Goal: Complete application form

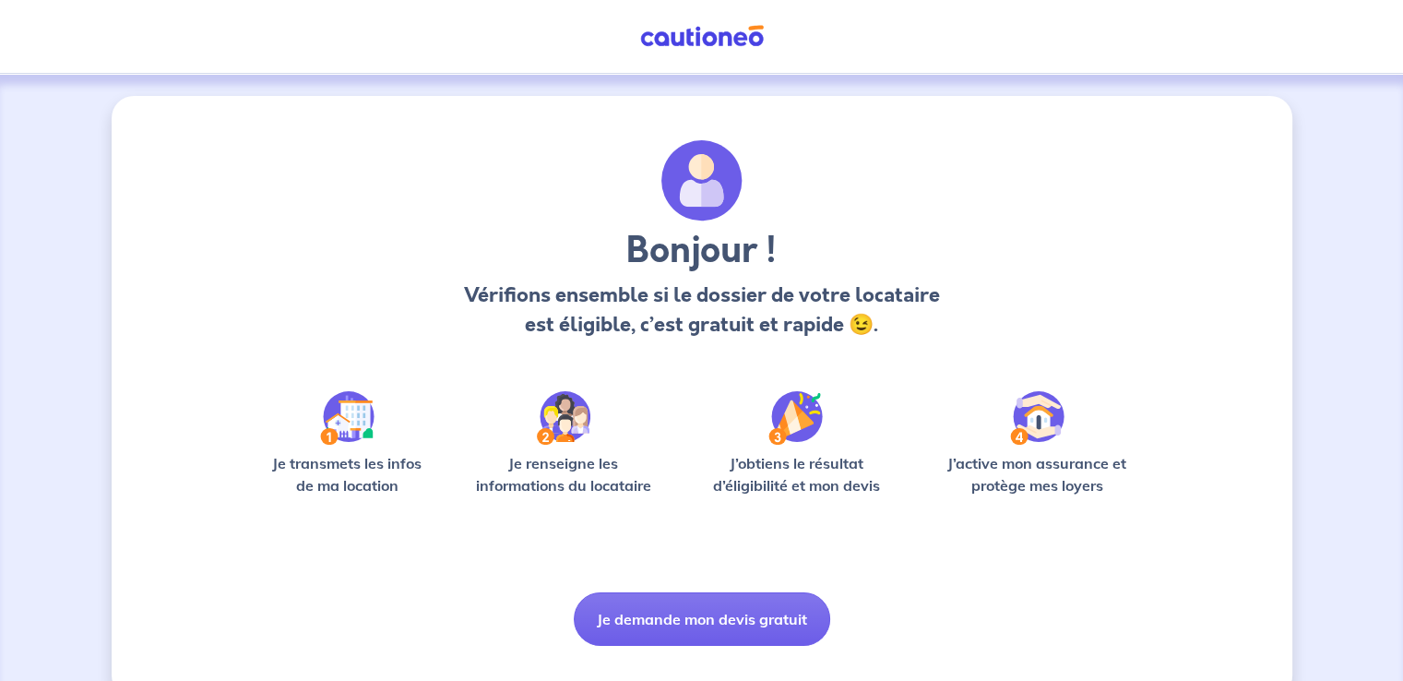
click at [669, 647] on div "Bonjour ! Vérifions ensemble si le dossier de votre locataire est éligible, c’e…" at bounding box center [702, 396] width 1180 height 601
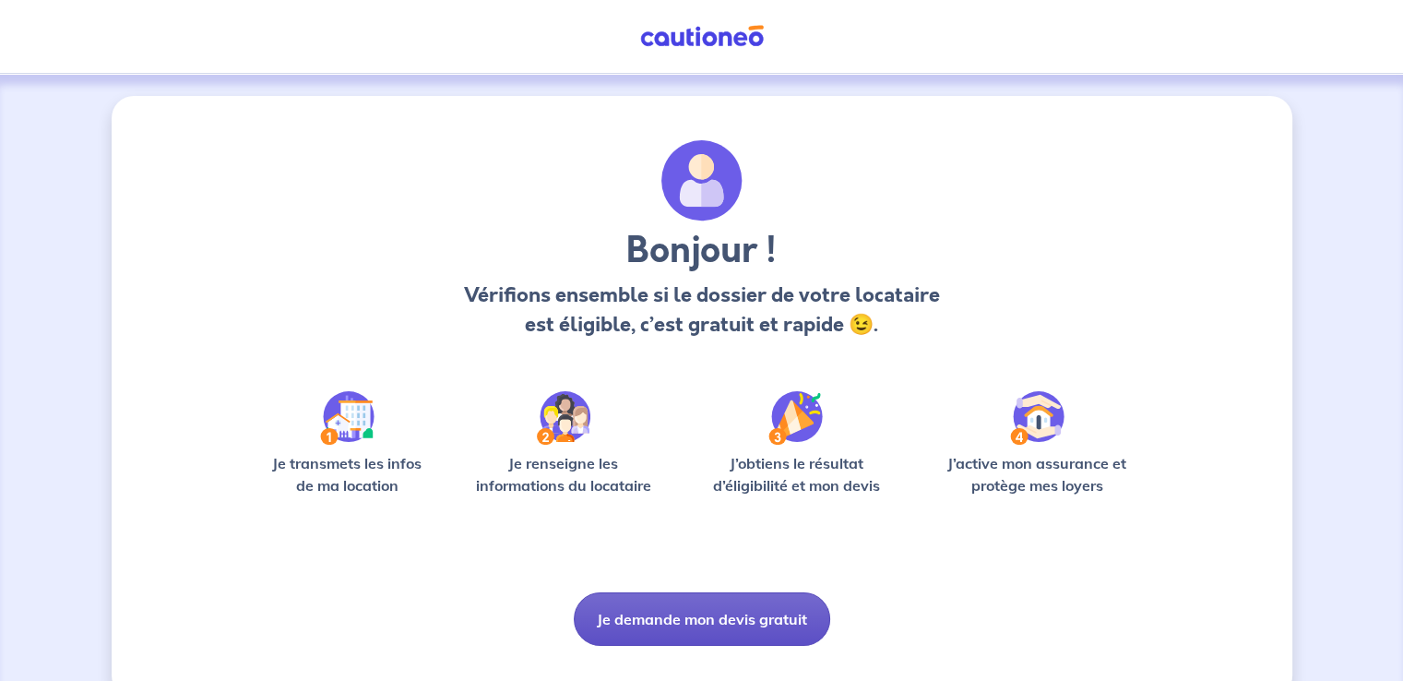
click at [668, 615] on button "Je demande mon devis gratuit" at bounding box center [702, 618] width 256 height 53
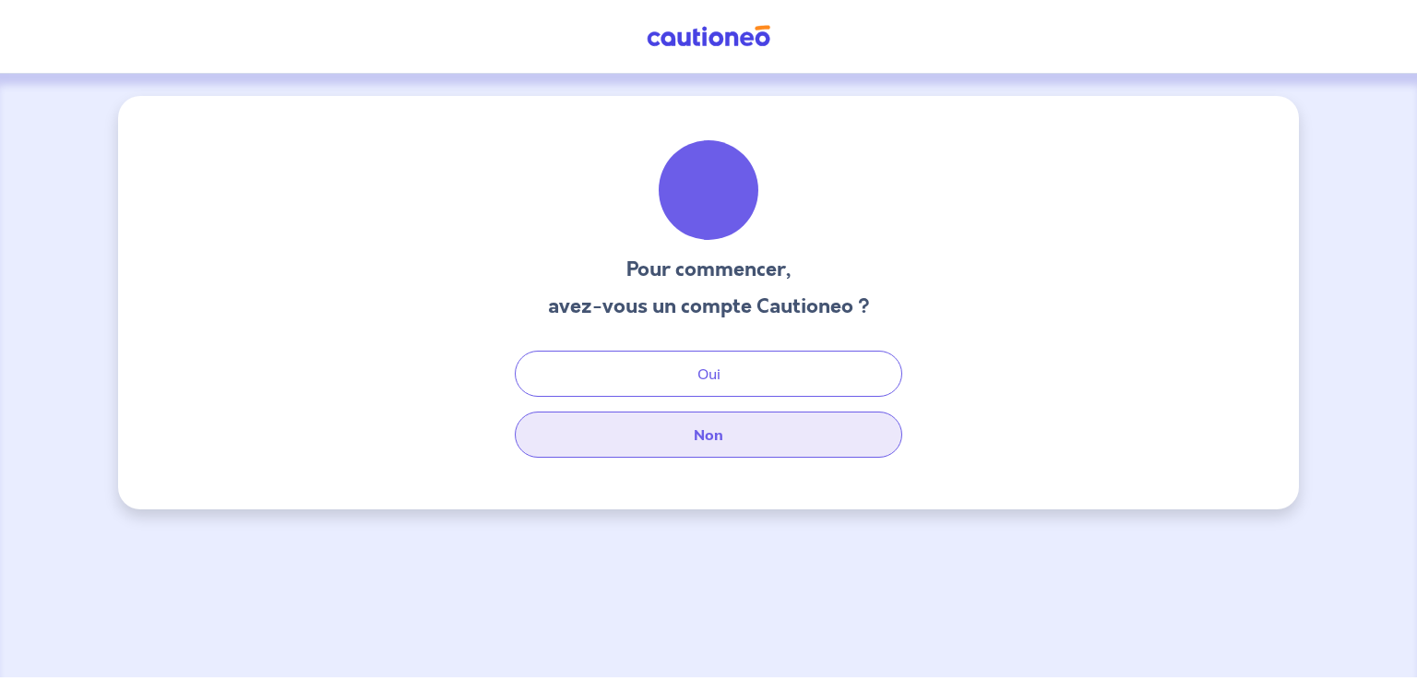
click at [677, 430] on button "Non" at bounding box center [708, 434] width 387 height 46
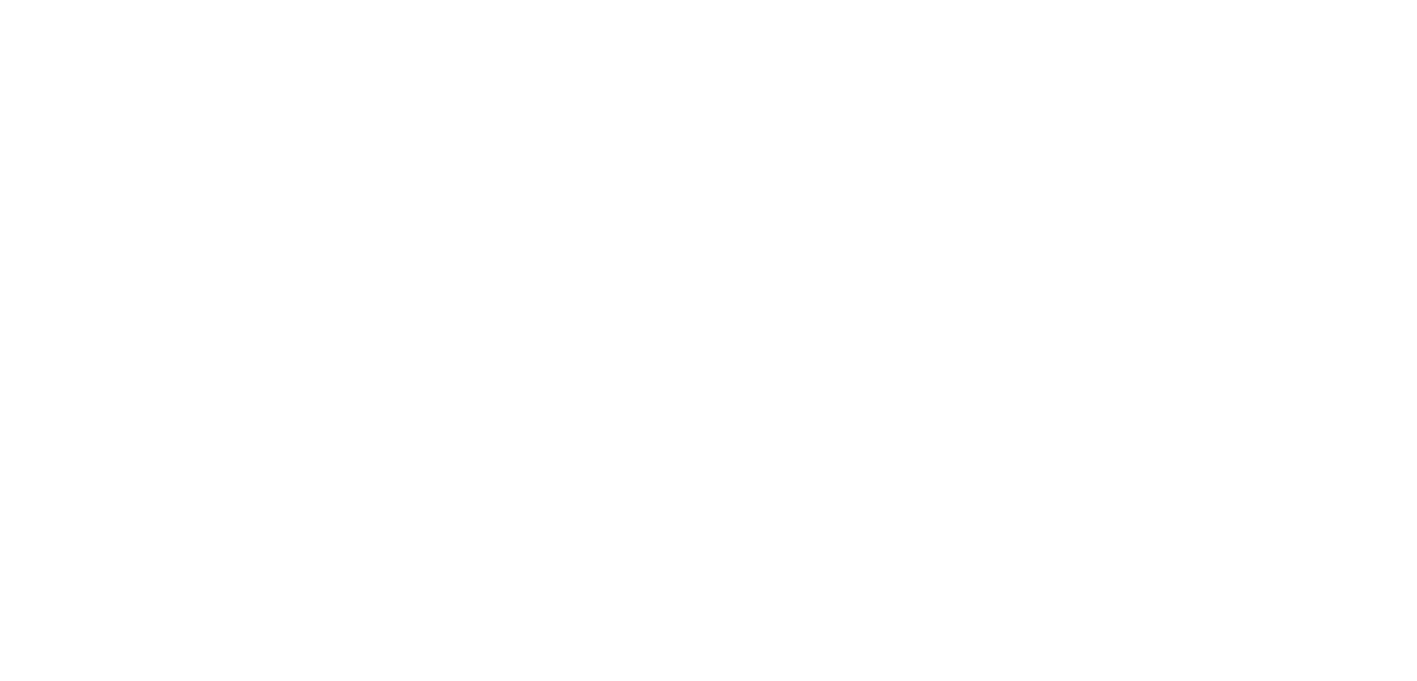
select select "FR"
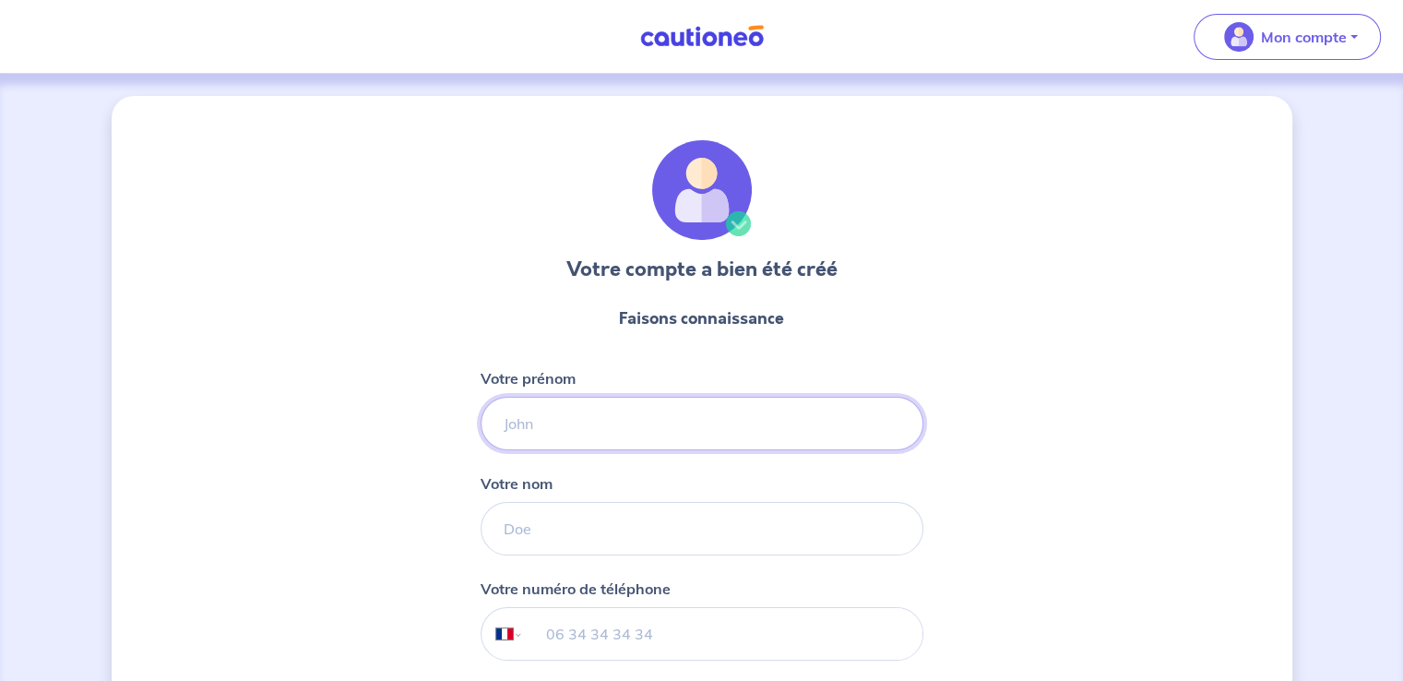
click at [532, 430] on input "Votre prénom" at bounding box center [701, 423] width 443 height 53
type input "[PERSON_NAME]"
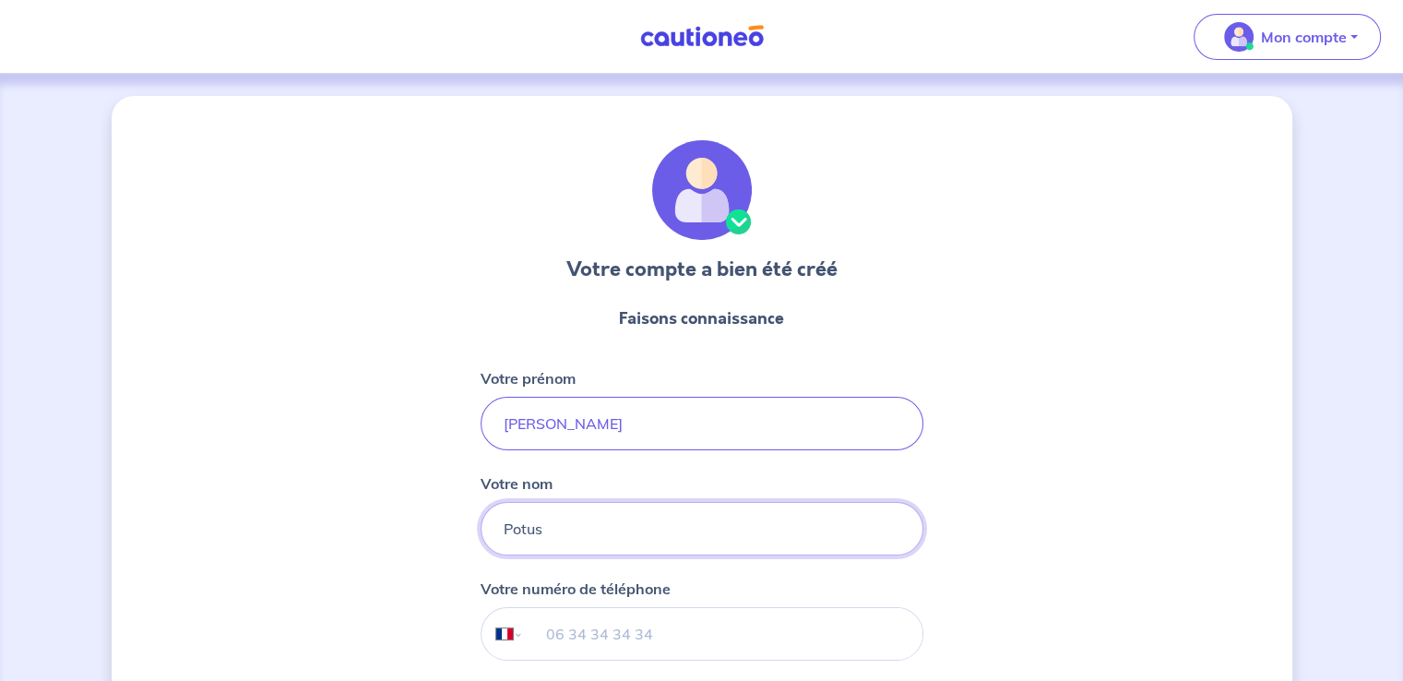
type input "Potus"
type input "06 01 37 22 49"
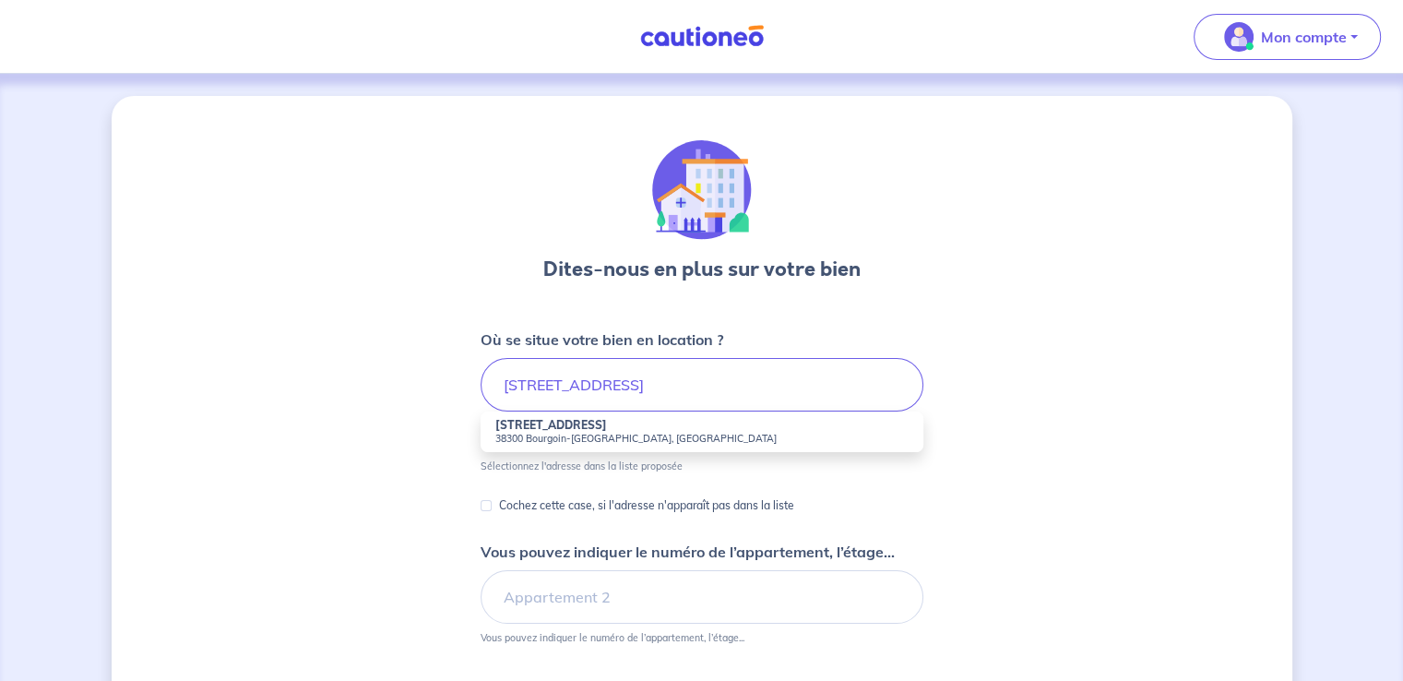
click at [670, 433] on small "38300 Bourgoin-[GEOGRAPHIC_DATA], [GEOGRAPHIC_DATA]" at bounding box center [701, 438] width 413 height 13
type input "[STREET_ADDRESS]"
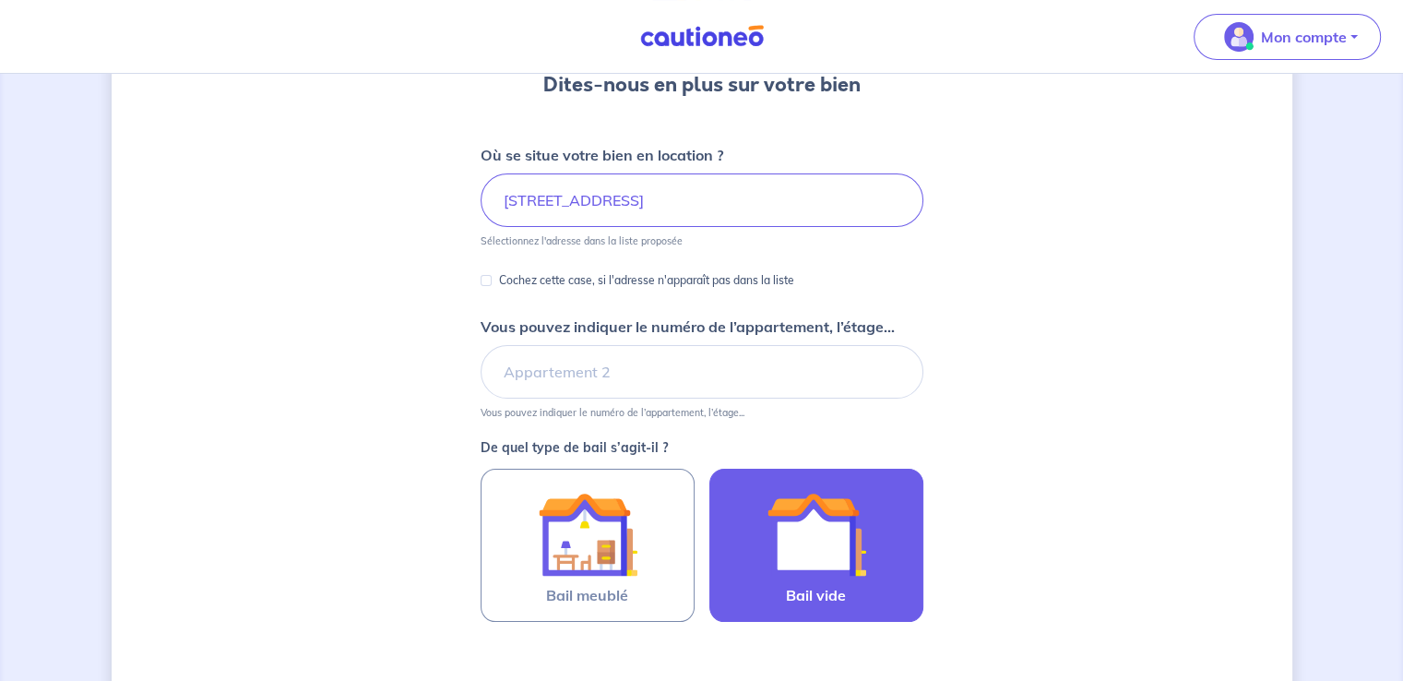
scroll to position [277, 0]
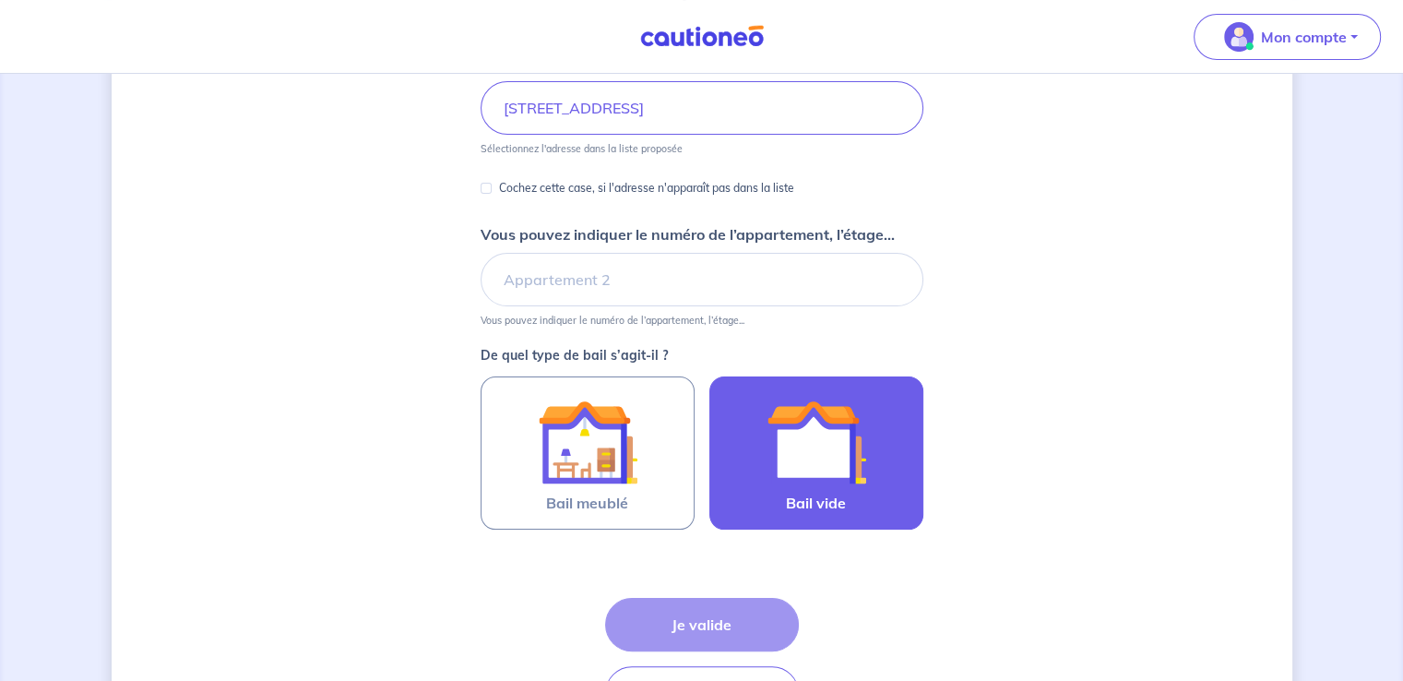
click at [775, 472] on img at bounding box center [816, 442] width 100 height 100
click at [0, 0] on input "Bail vide" at bounding box center [0, 0] width 0 height 0
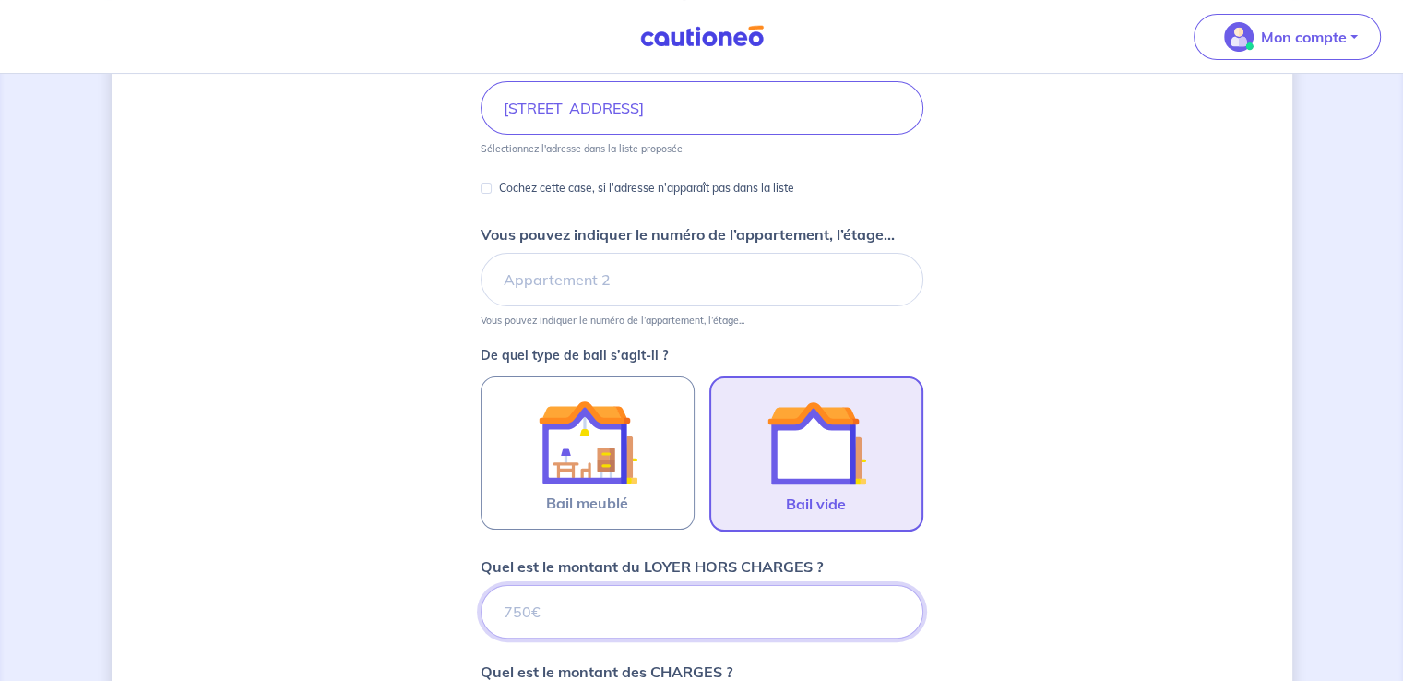
scroll to position [738, 0]
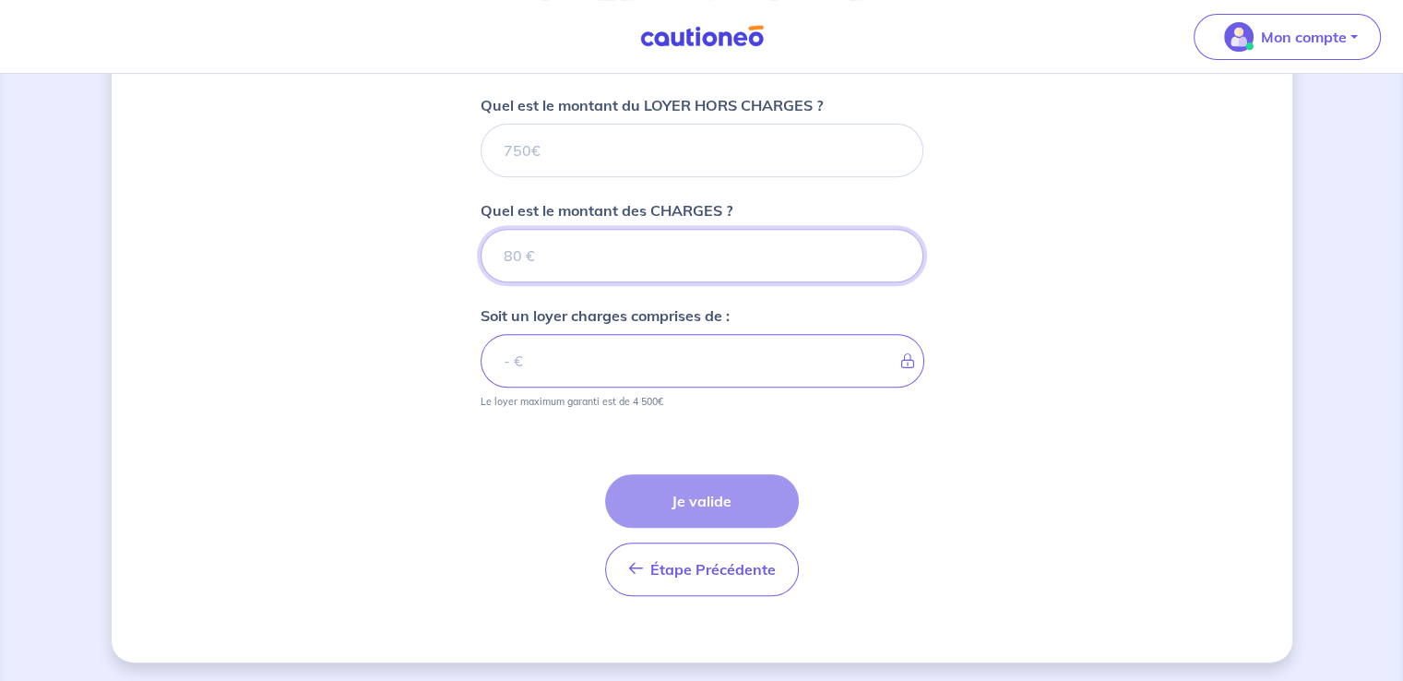
click at [589, 258] on input "Quel est le montant des CHARGES ?" at bounding box center [701, 255] width 443 height 53
click at [513, 252] on input "Quel est le montant des CHARGES ?" at bounding box center [701, 255] width 443 height 53
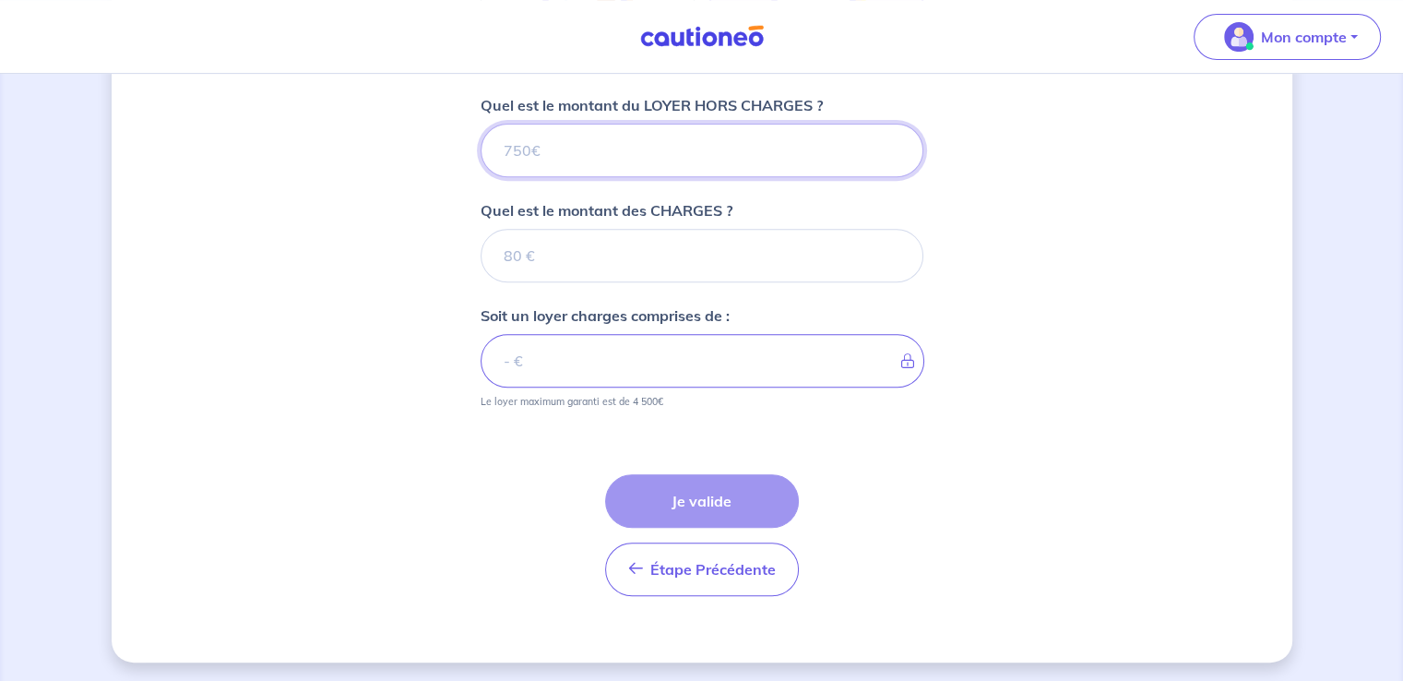
click at [493, 126] on input "Quel est le montant du LOYER HORS CHARGES ?" at bounding box center [701, 150] width 443 height 53
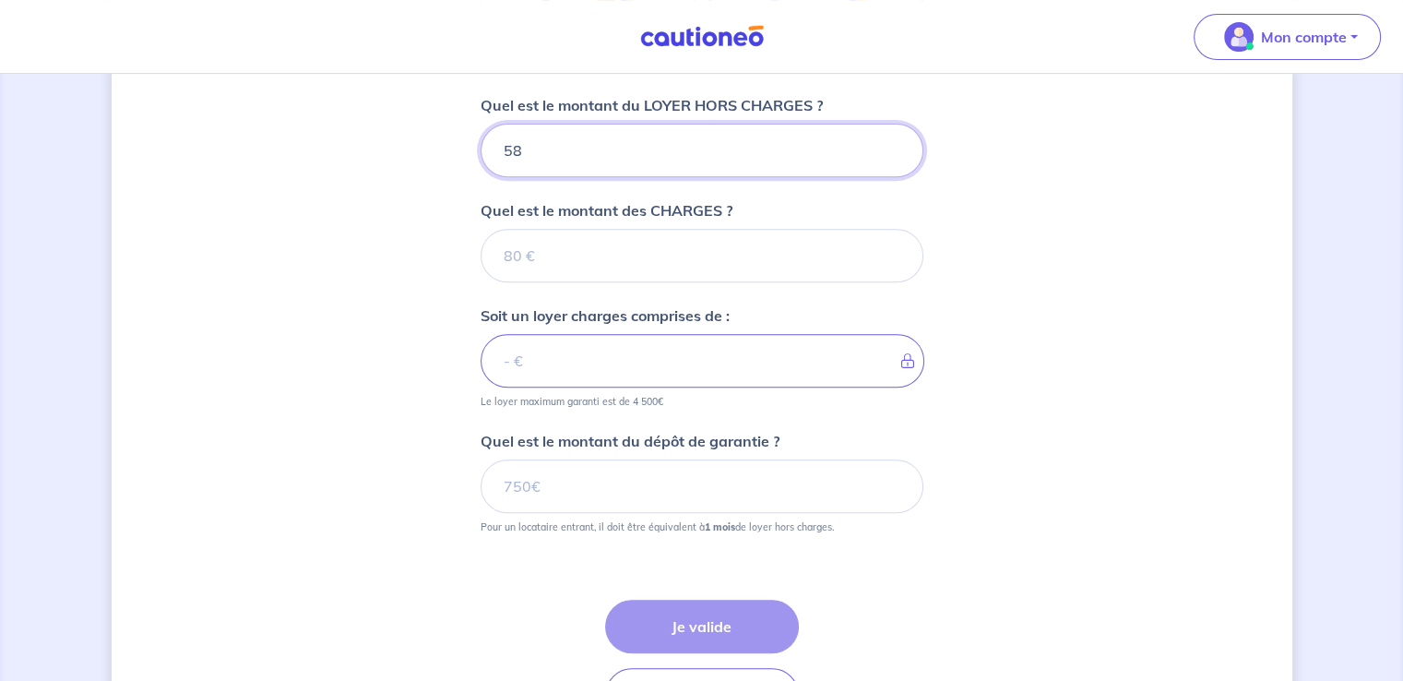
type input "587"
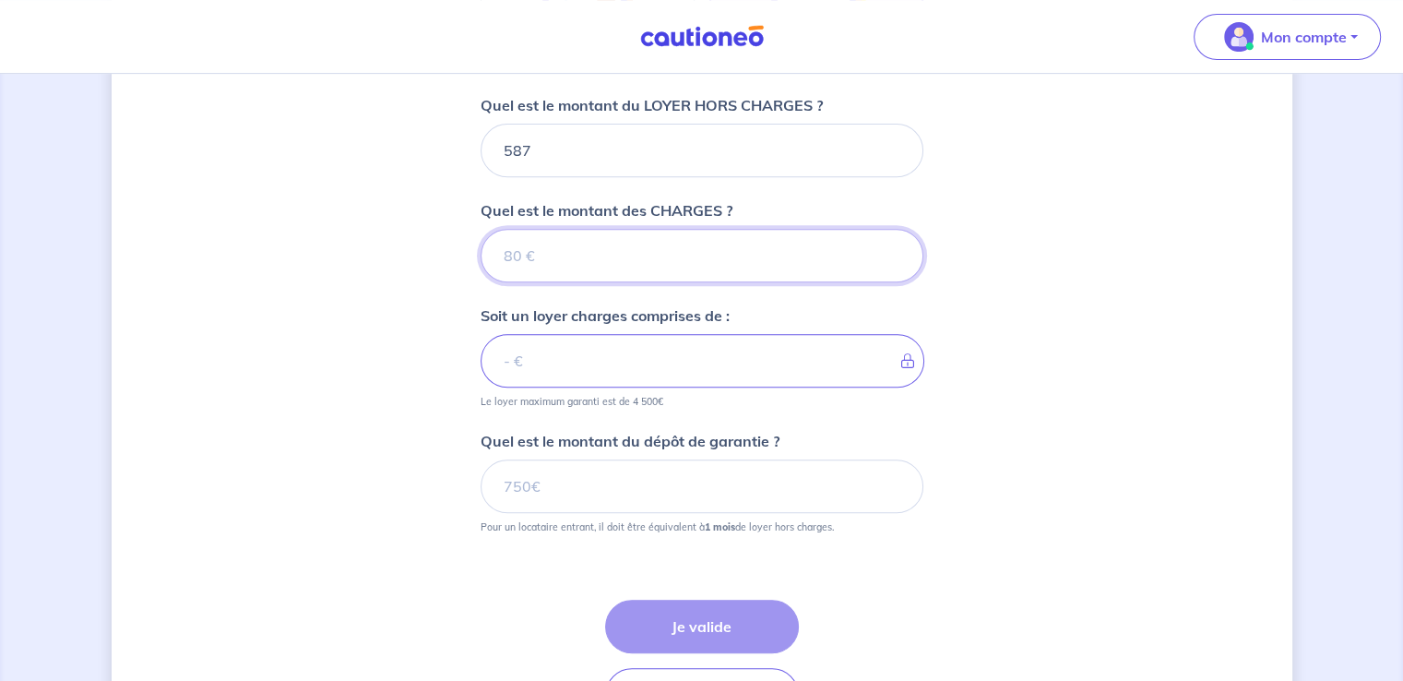
click at [536, 240] on input "Quel est le montant des CHARGES ?" at bounding box center [701, 255] width 443 height 53
type input "30"
type input "617"
type input "3"
type input "587"
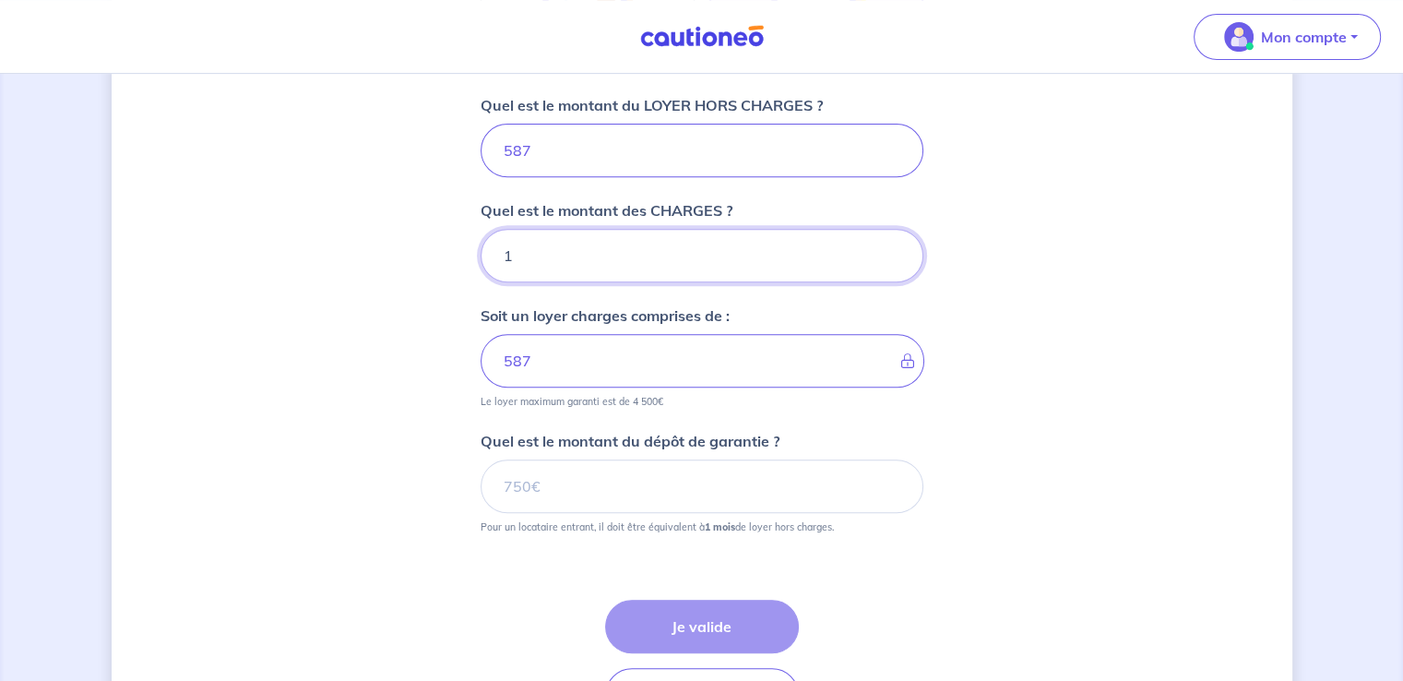
type input "17"
type input "604"
type input "197"
type input "784"
type input "197"
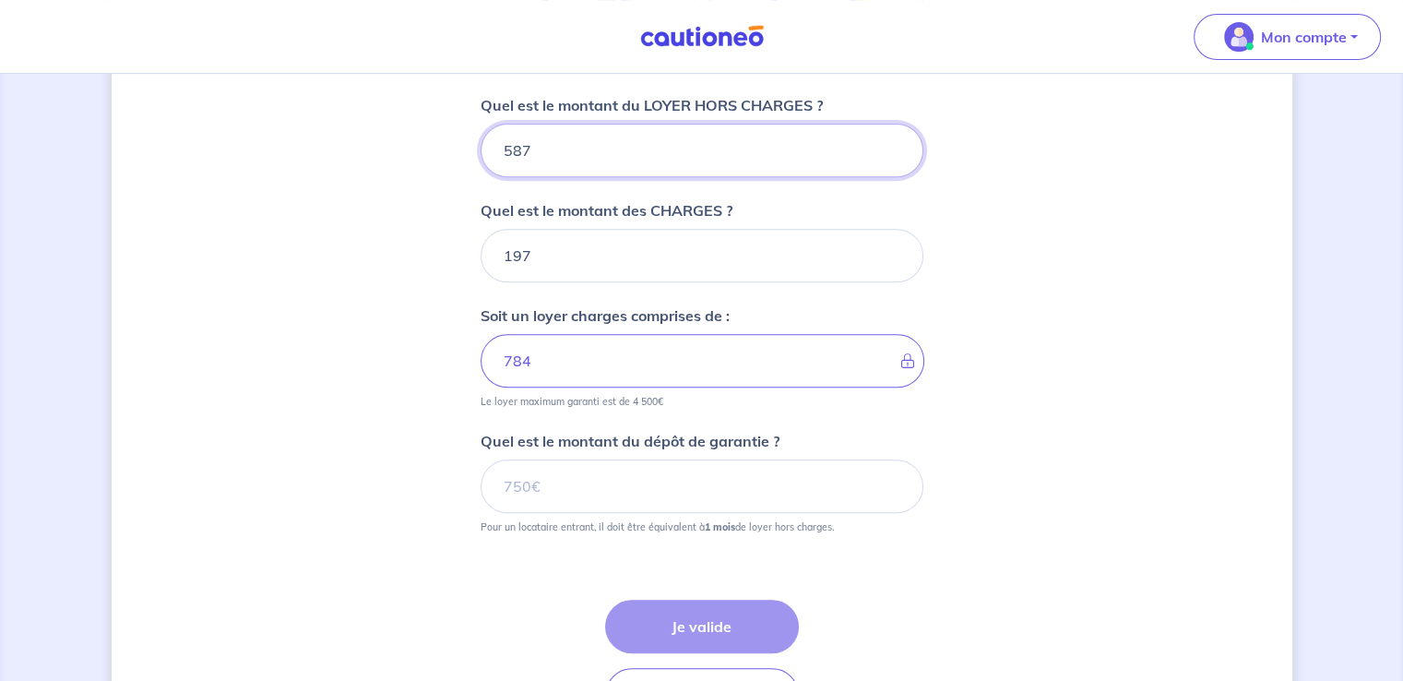
drag, startPoint x: 546, startPoint y: 146, endPoint x: 0, endPoint y: 315, distance: 571.7
click at [17, 219] on div "Dites-nous en plus sur votre bien Où se situe votre bien en location ? [STREET_…" at bounding box center [701, 73] width 1403 height 1474
type input "750"
type input "947"
type input "7"
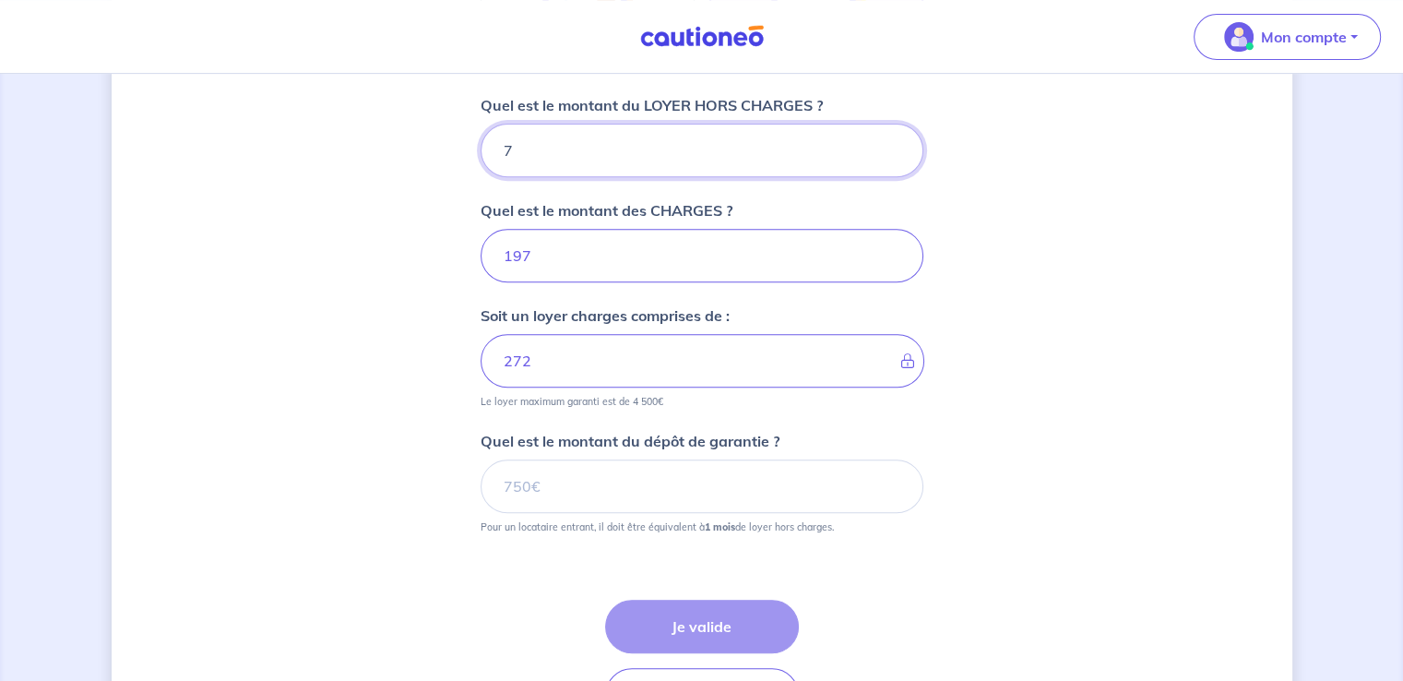
type input "204"
type input "775"
type input "972"
type input "7"
type input "204"
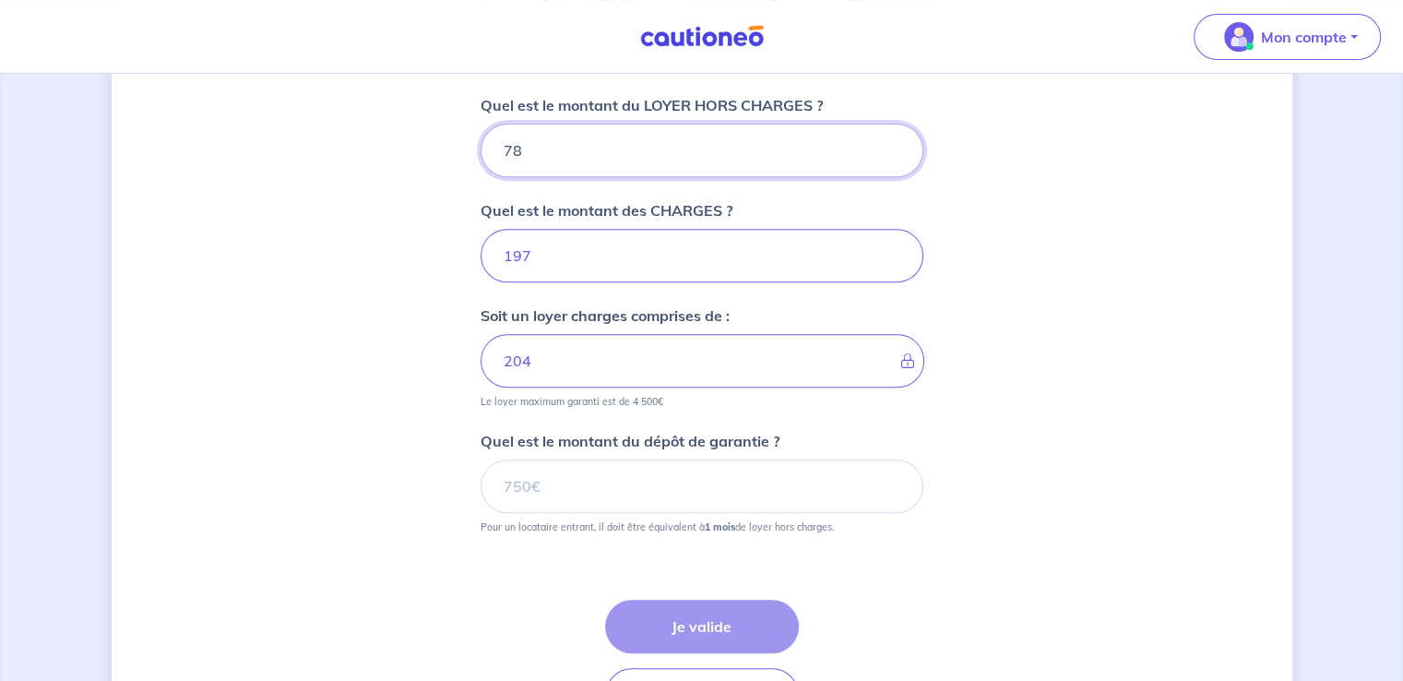
type input "785"
type input "982"
type input "7"
type input "204"
type input "798"
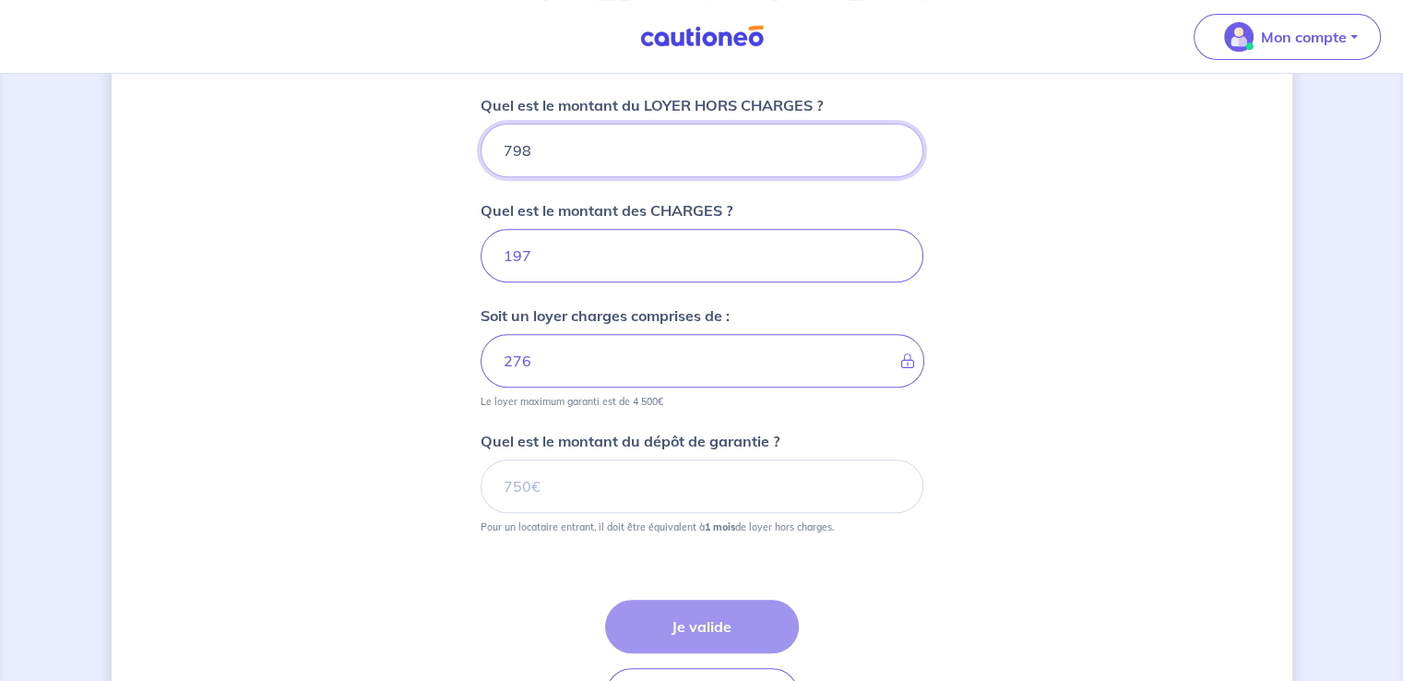
type input "995"
type input "798"
click at [562, 502] on input "Quel est le montant du dépôt de garantie ?" at bounding box center [701, 485] width 443 height 53
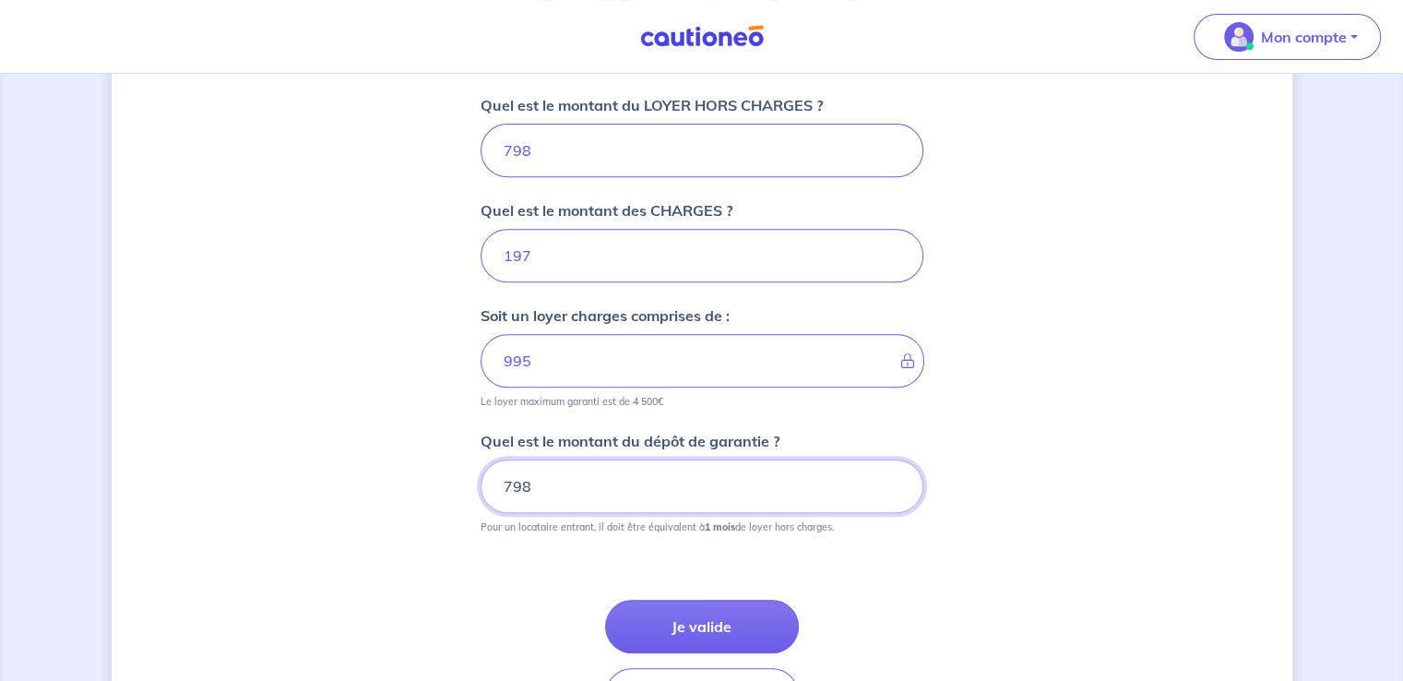
scroll to position [863, 0]
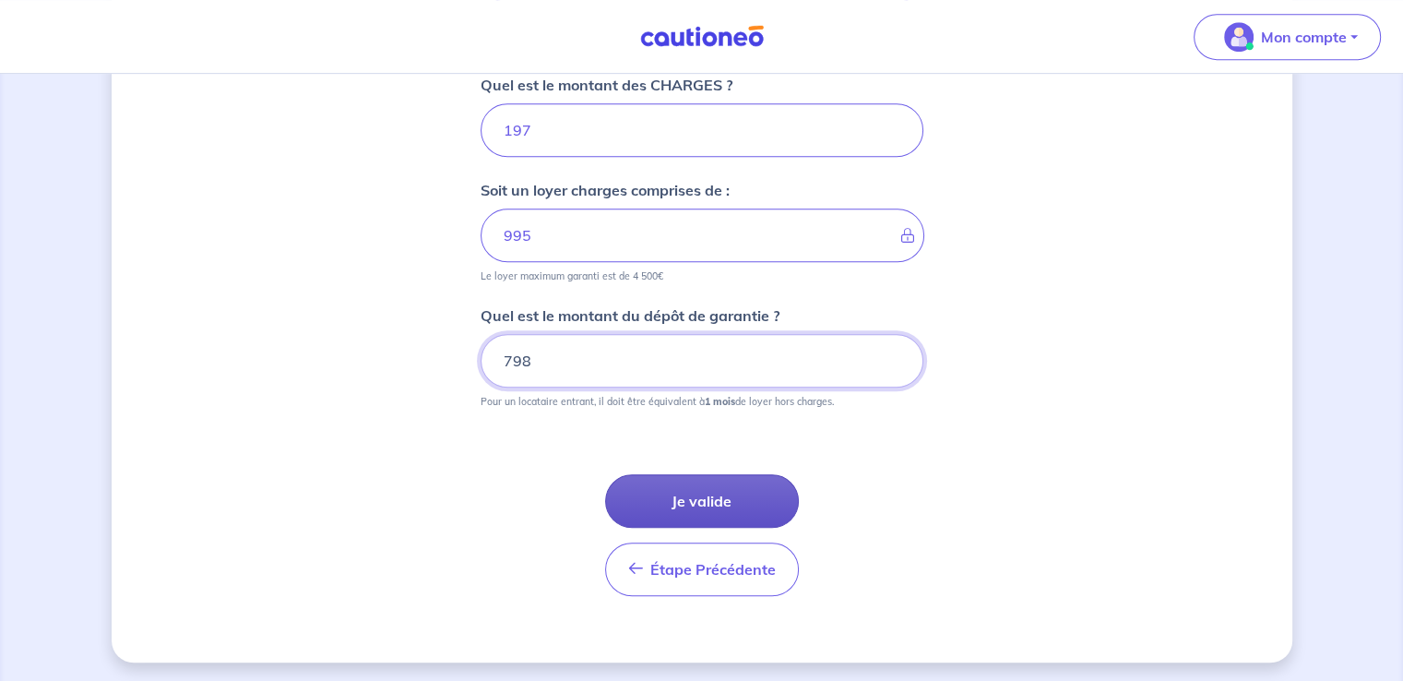
type input "798"
click at [708, 481] on button "Je valide" at bounding box center [702, 500] width 194 height 53
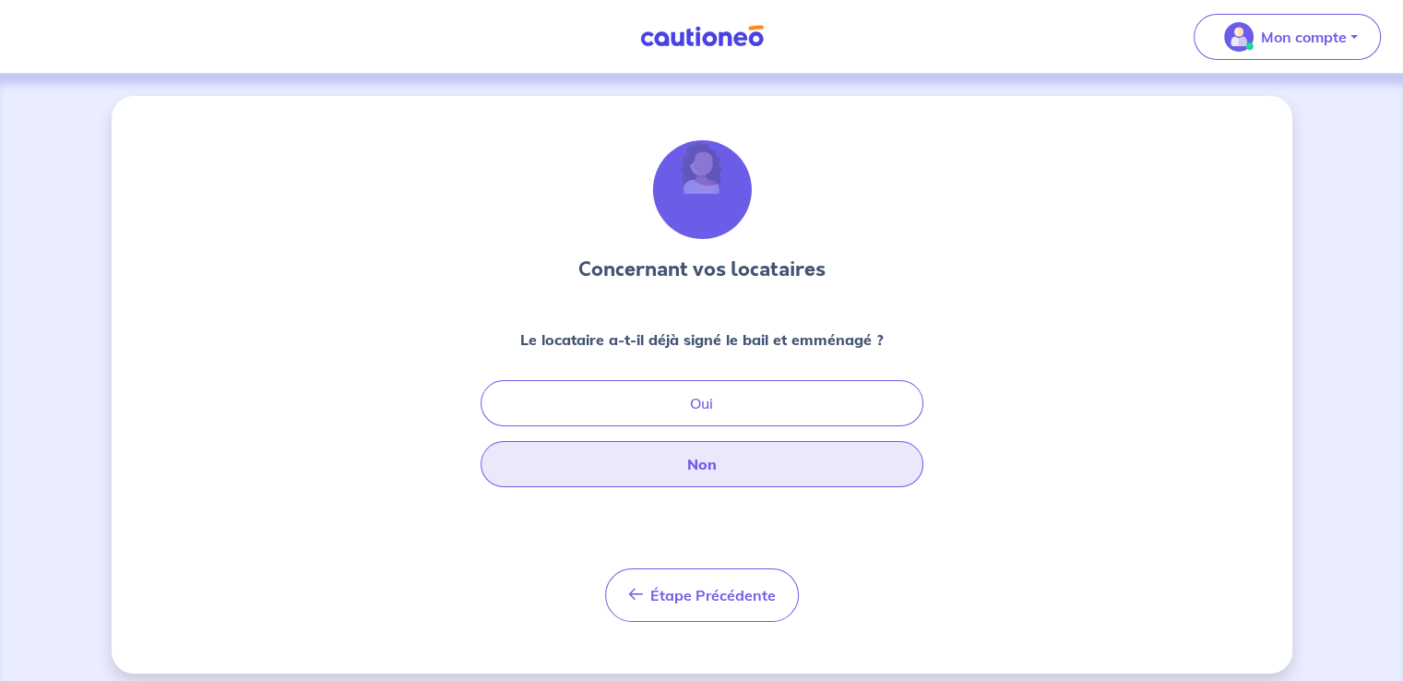
click at [626, 472] on button "Non" at bounding box center [701, 464] width 443 height 46
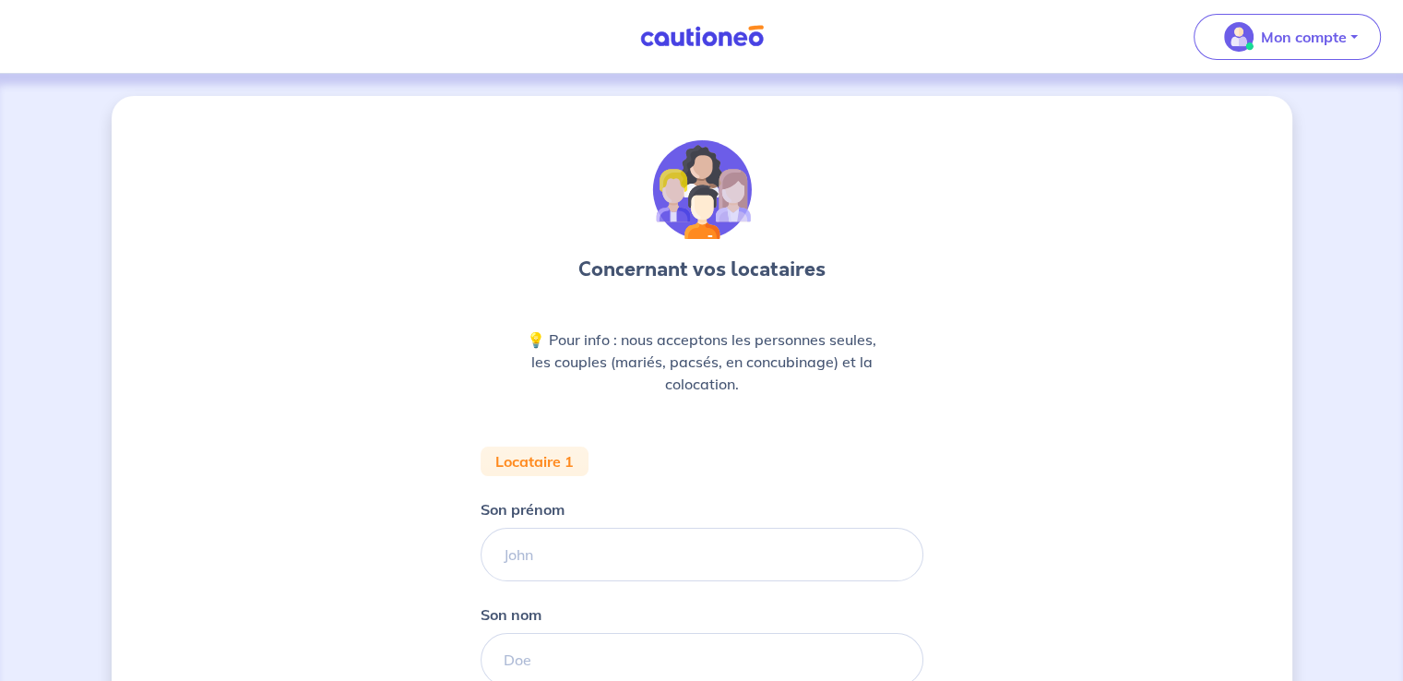
scroll to position [184, 0]
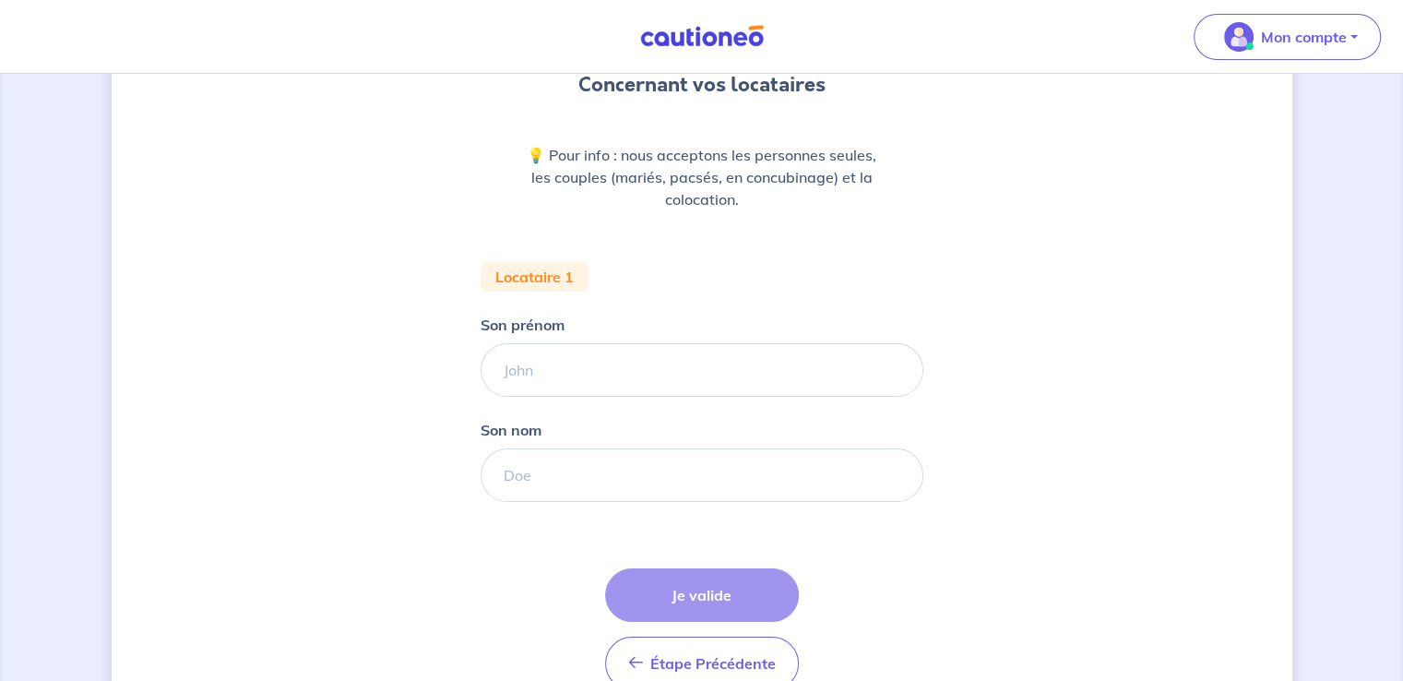
click at [713, 589] on div "Étape Précédente Précédent Je valide Je valide" at bounding box center [702, 629] width 194 height 122
click at [595, 372] on input "Son prénom" at bounding box center [701, 369] width 443 height 53
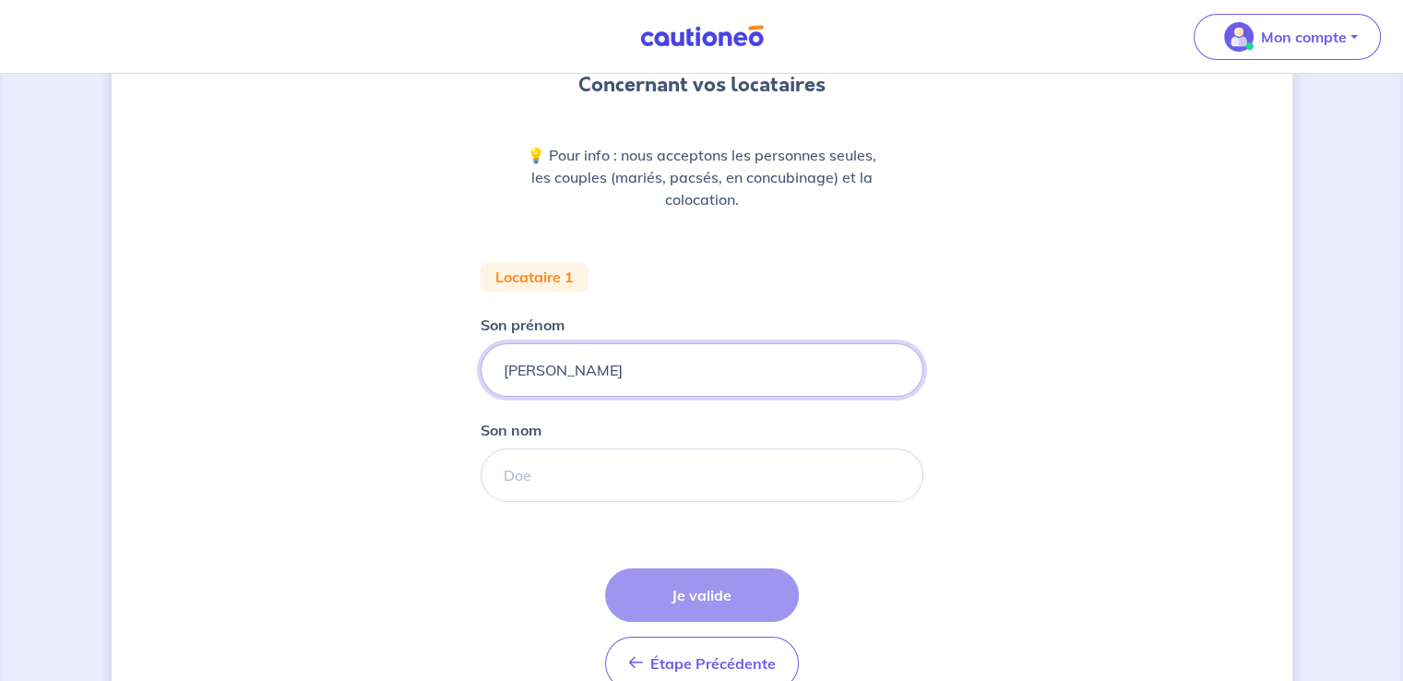
type input "[PERSON_NAME]"
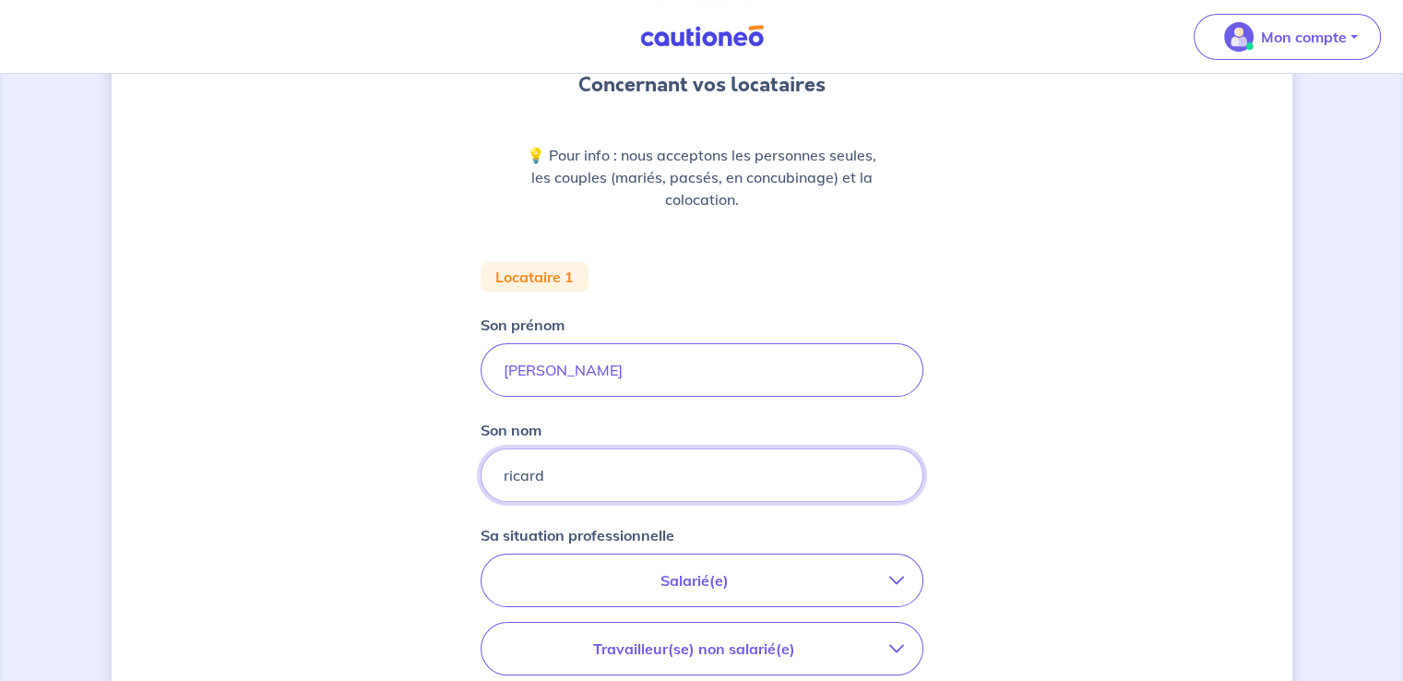
type input "ricard"
click at [645, 595] on button "Salarié(e)" at bounding box center [701, 580] width 441 height 52
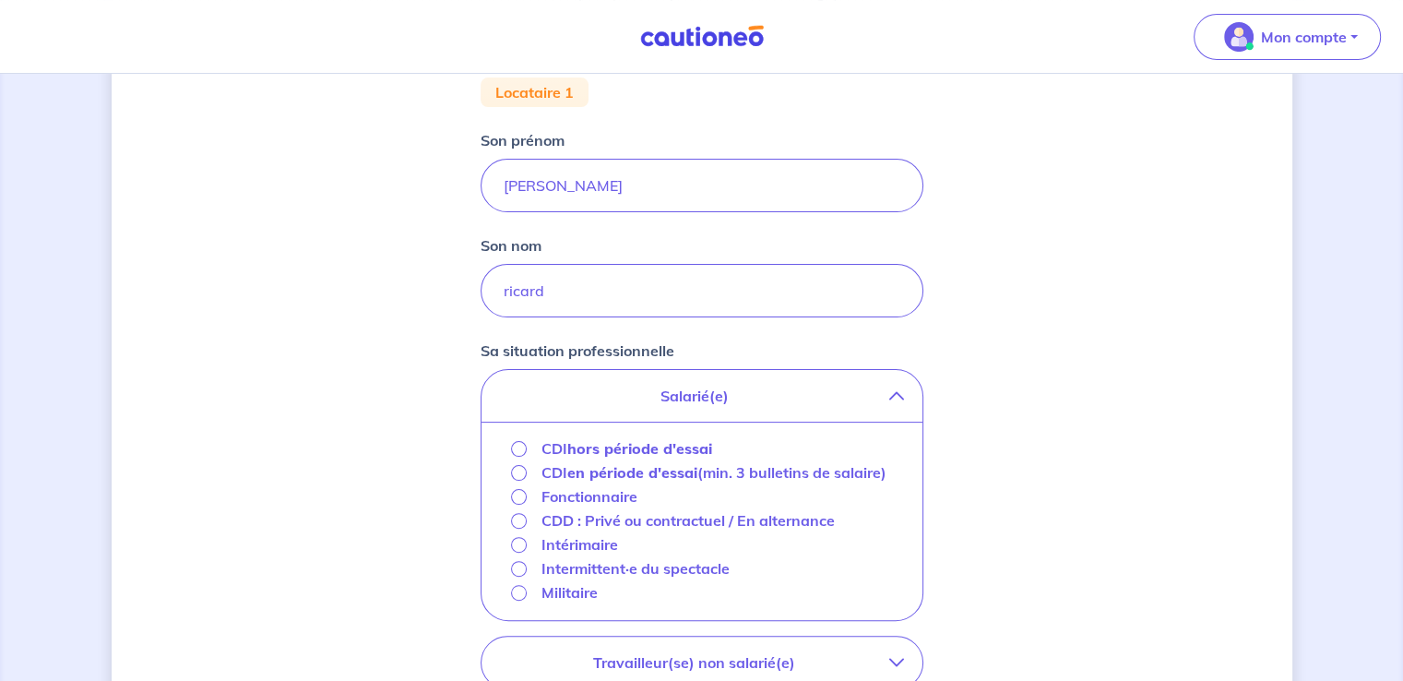
scroll to position [461, 0]
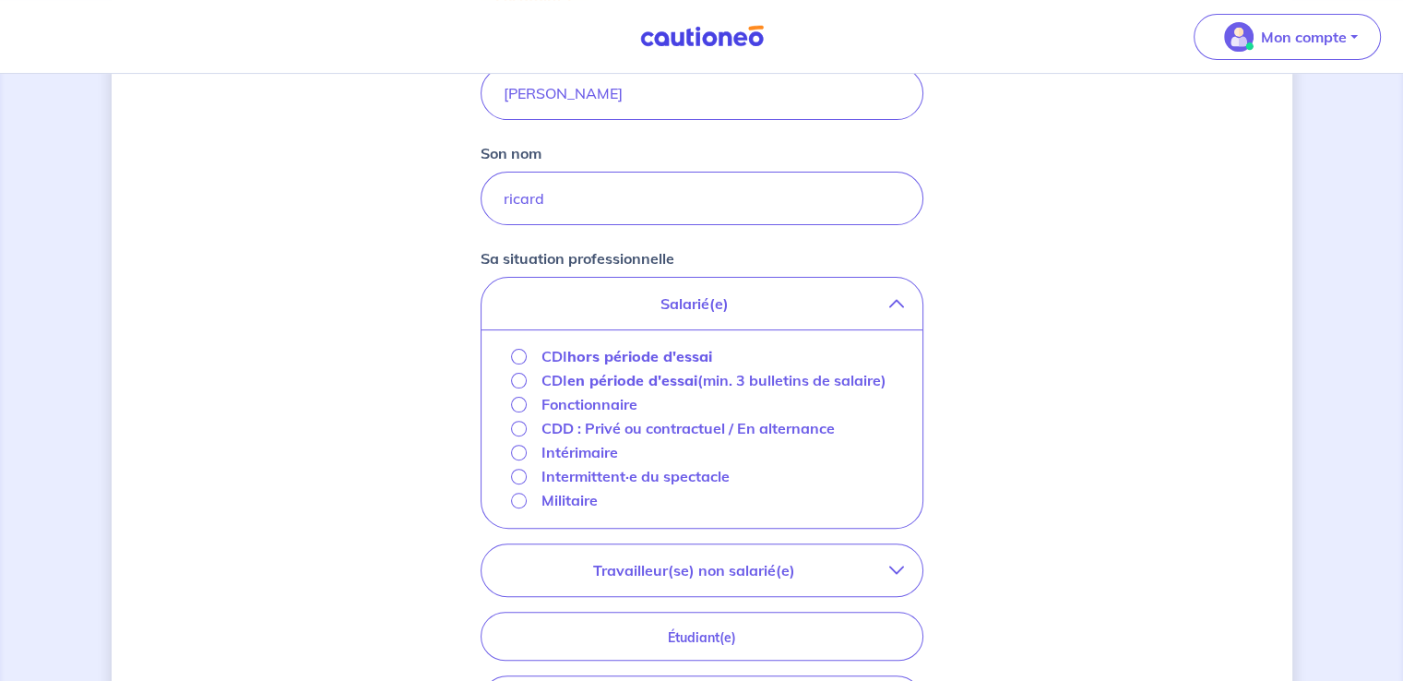
click at [566, 355] on p "CDI hors période d'essai" at bounding box center [626, 356] width 171 height 22
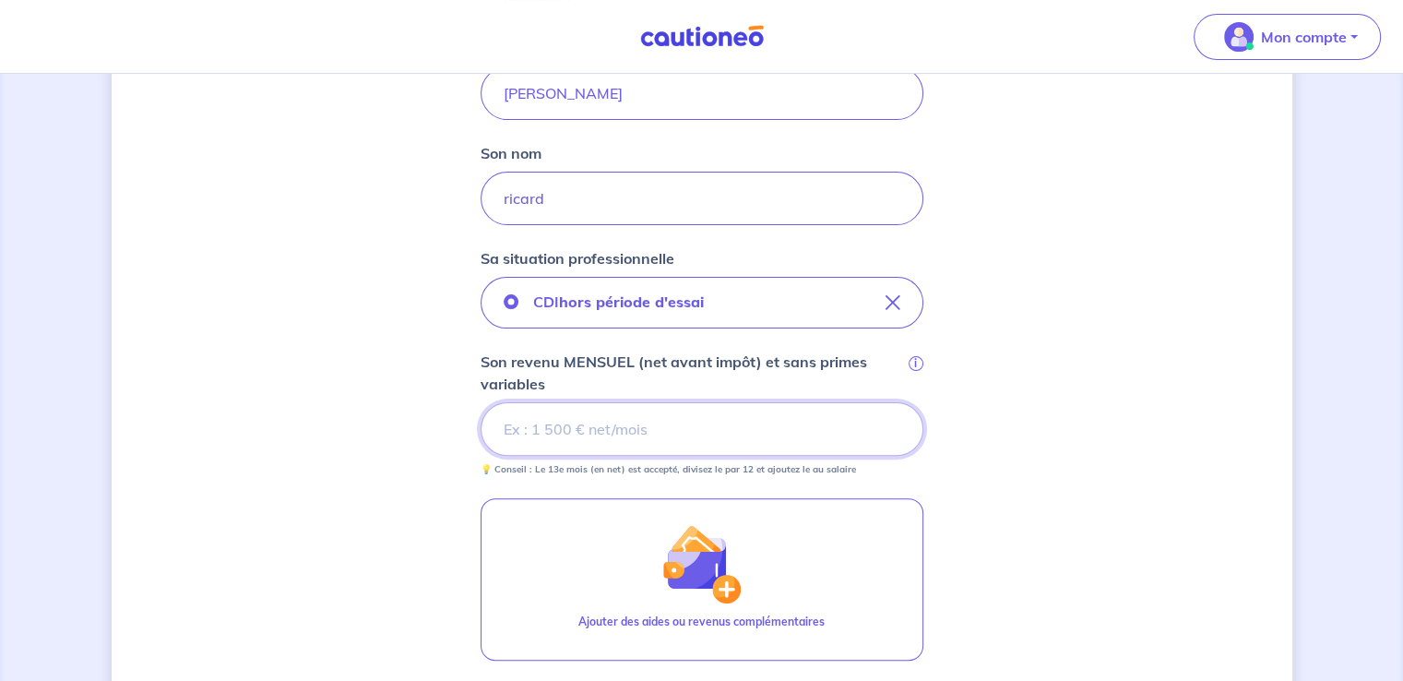
click at [675, 431] on input "Son revenu MENSUEL (net avant impôt) et sans primes variables i" at bounding box center [701, 428] width 443 height 53
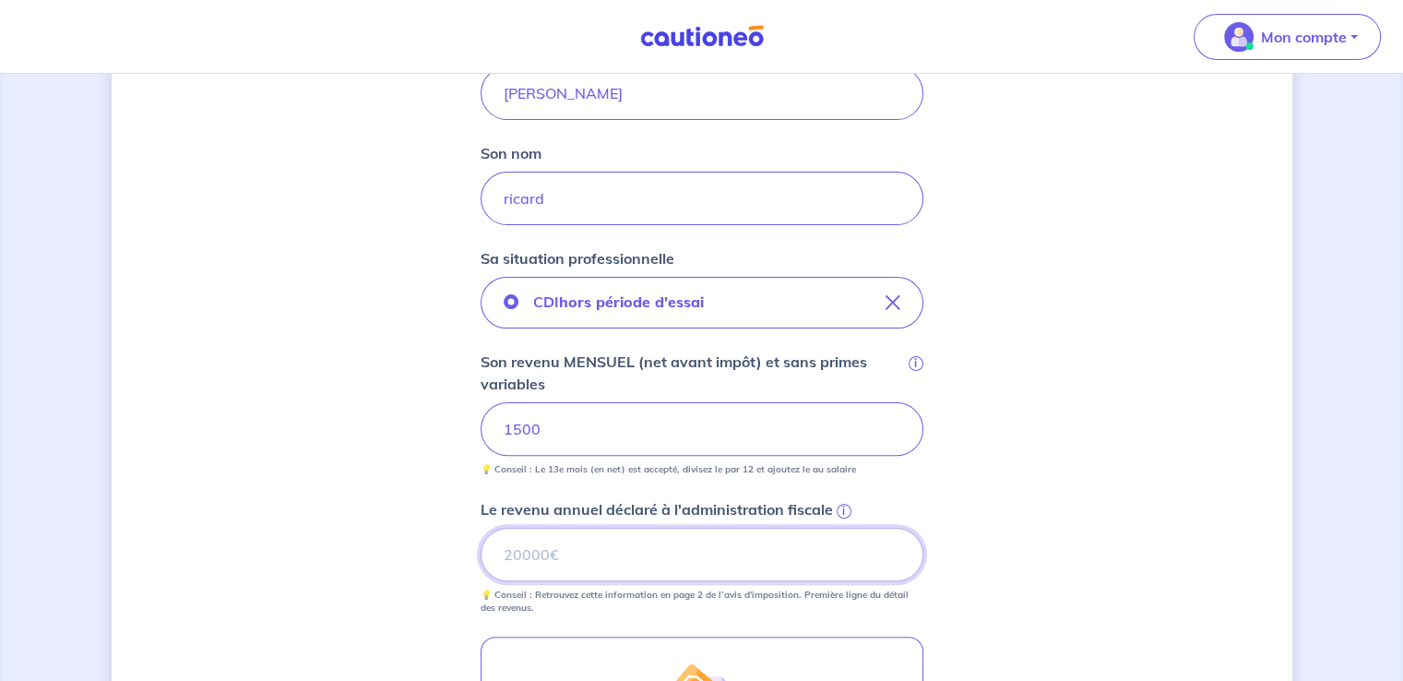
click at [590, 564] on input "Le revenu annuel déclaré à l'administration fiscale i" at bounding box center [701, 554] width 443 height 53
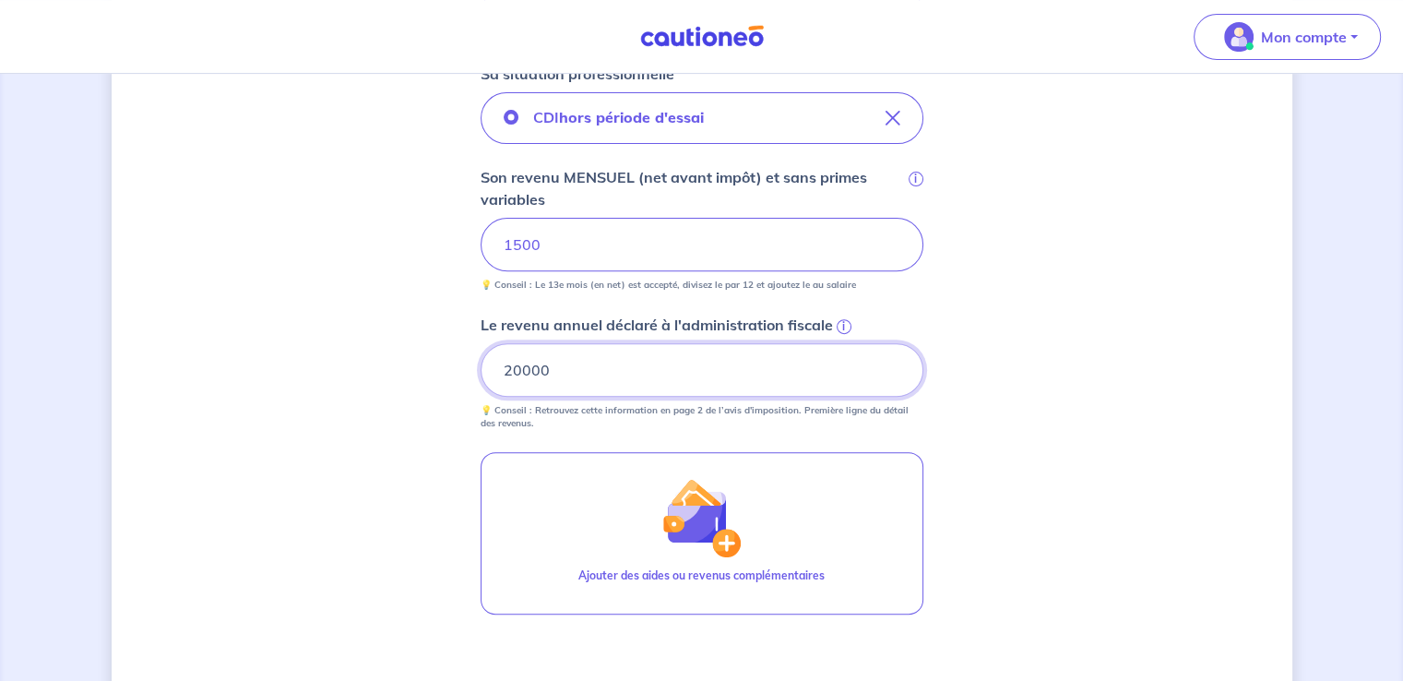
scroll to position [738, 0]
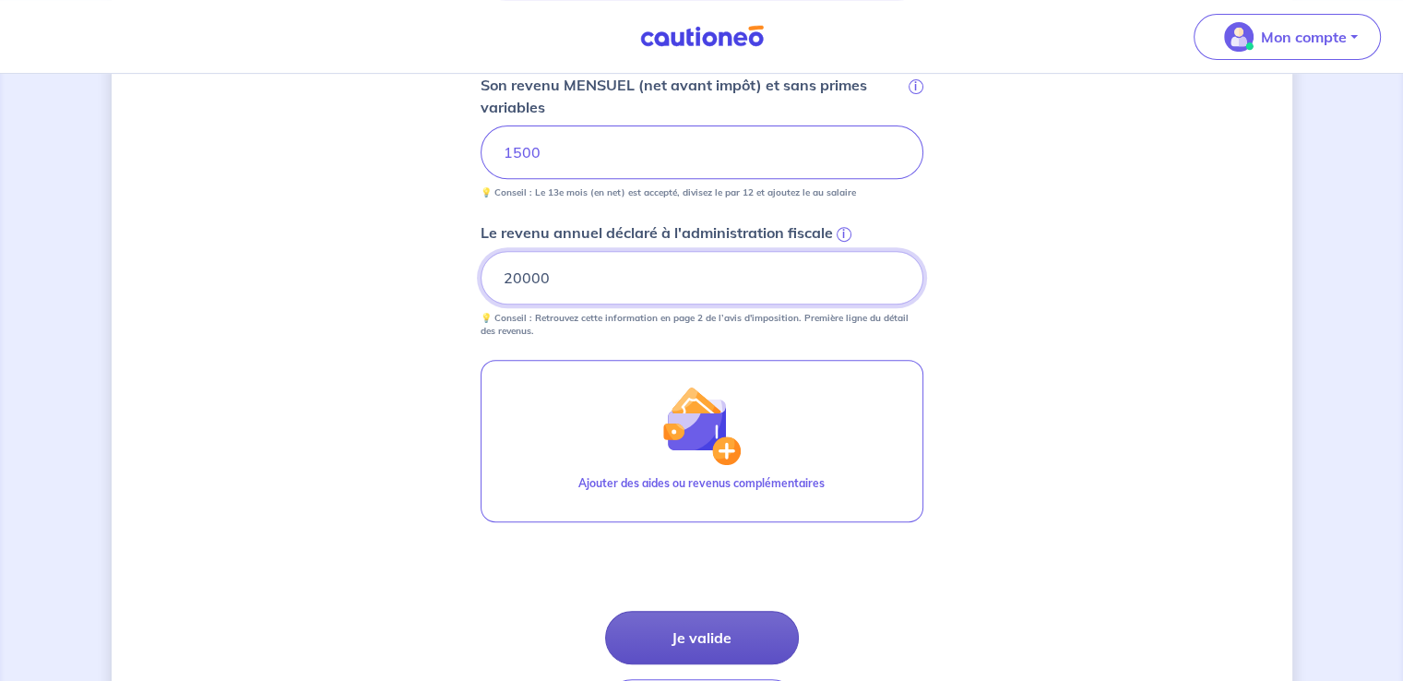
type input "20000"
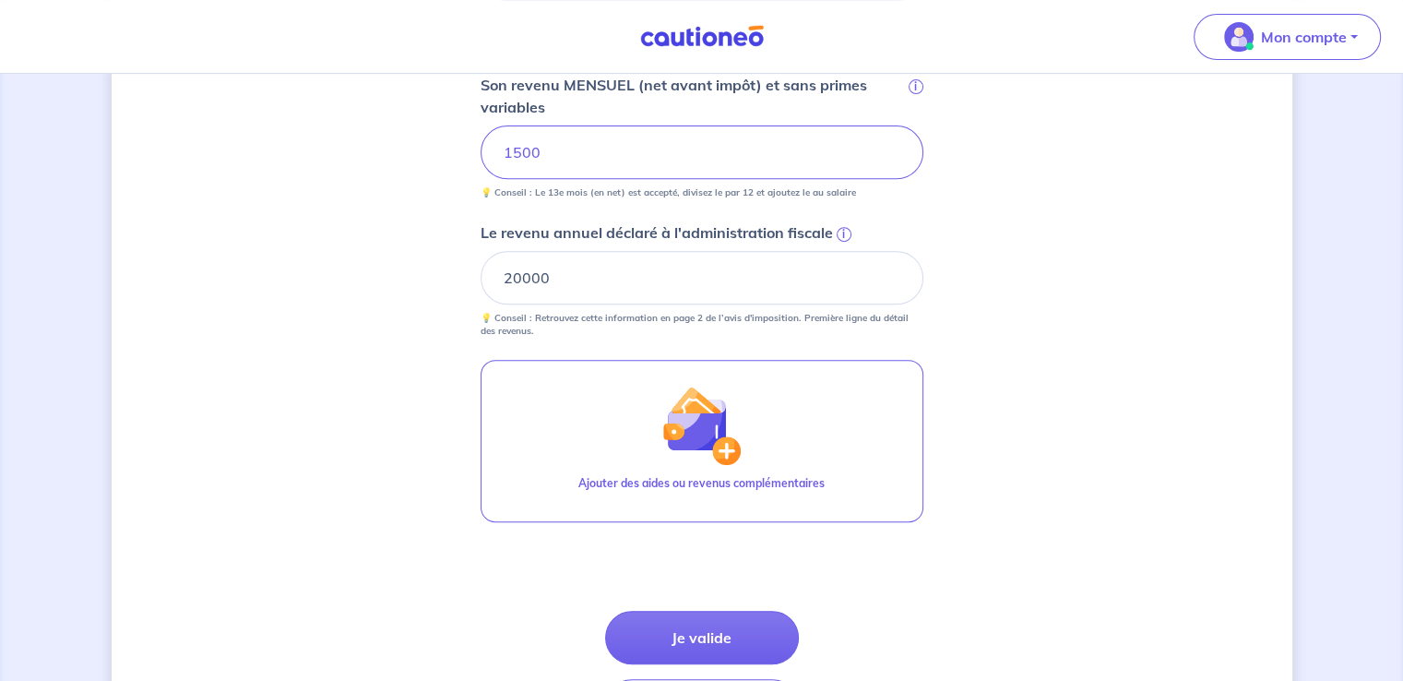
click at [699, 637] on button "Je valide" at bounding box center [702, 637] width 194 height 53
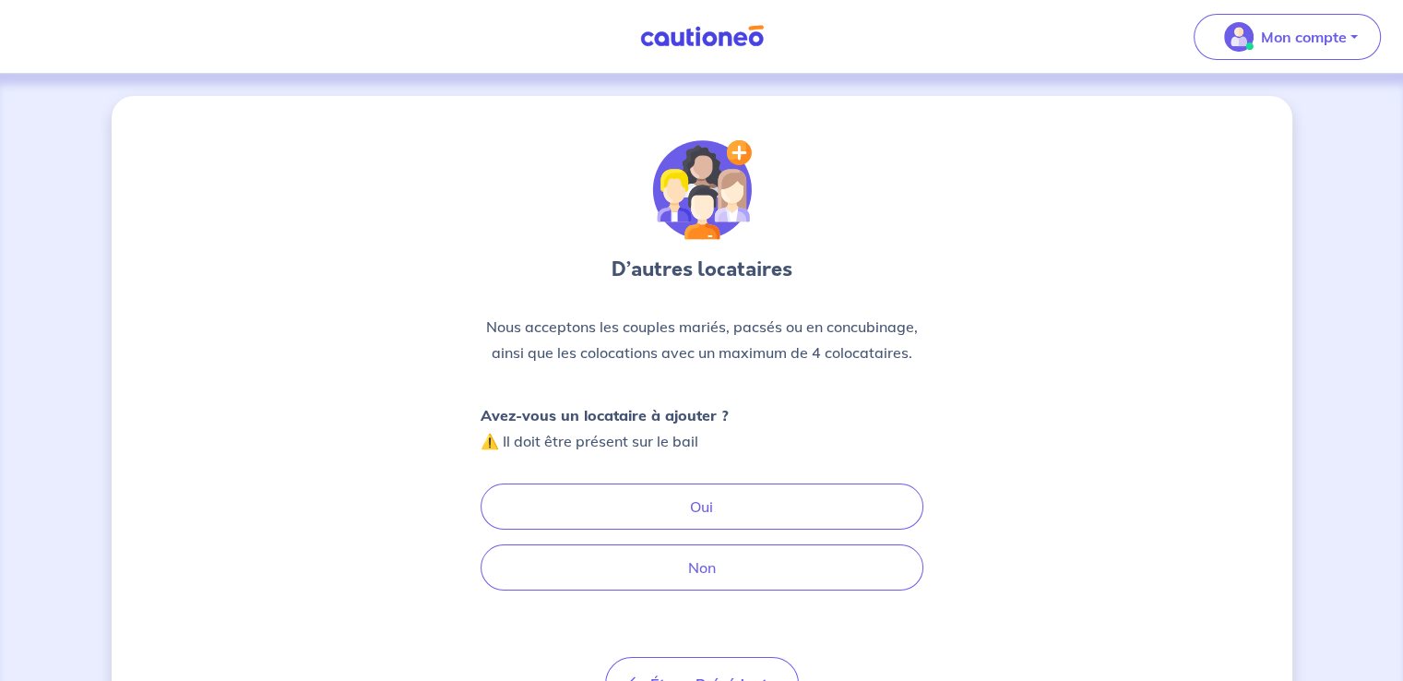
scroll to position [92, 0]
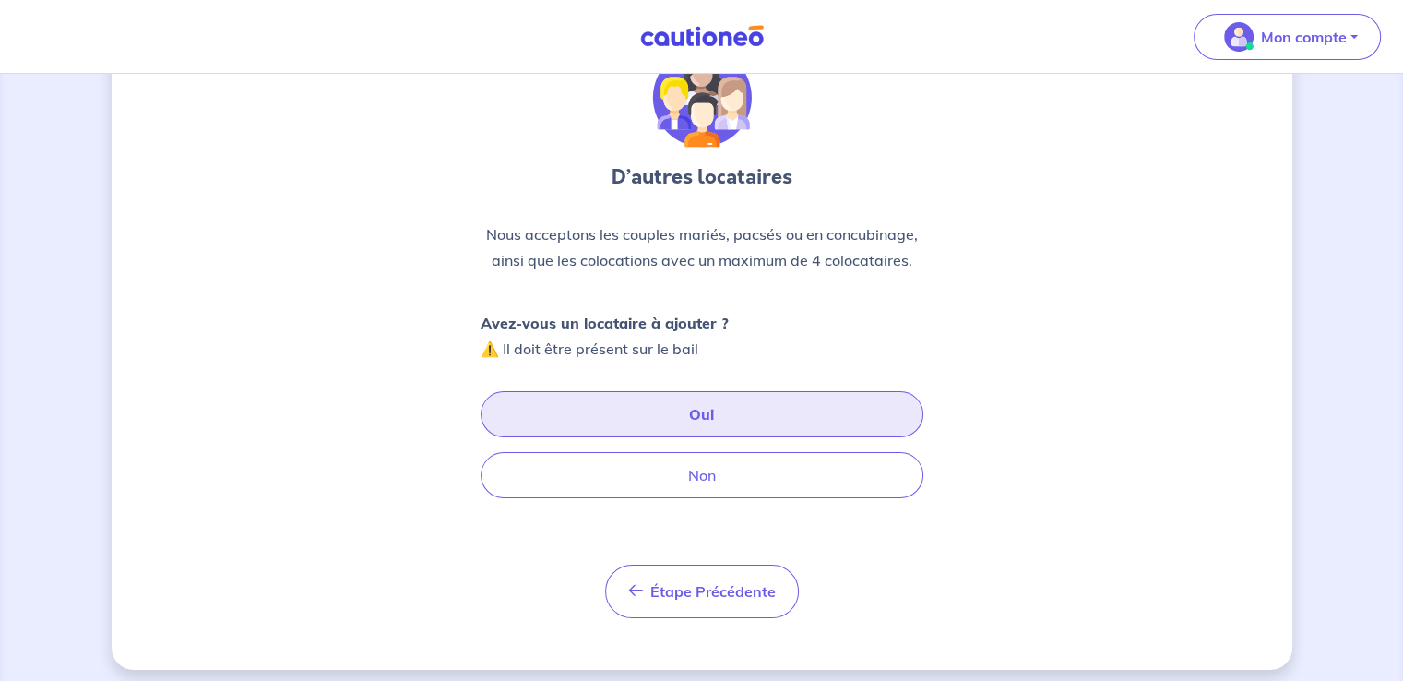
click at [669, 413] on button "Oui" at bounding box center [701, 414] width 443 height 46
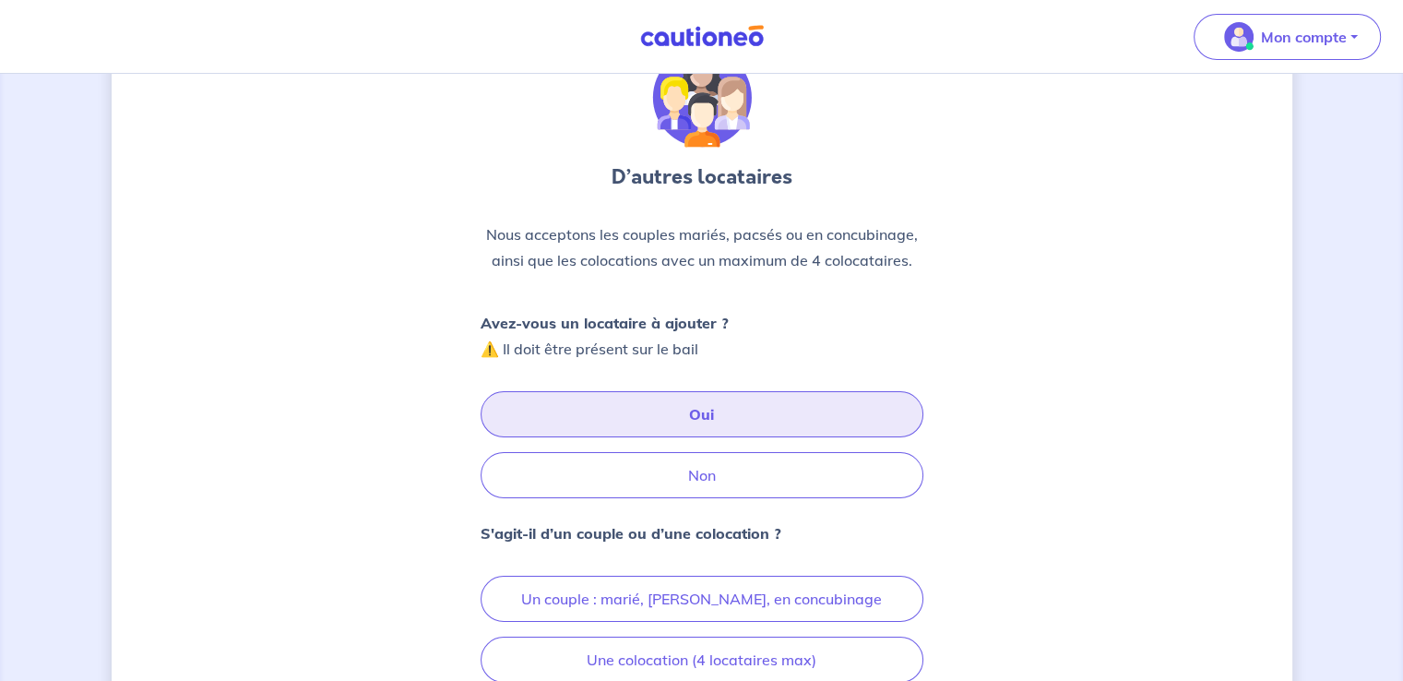
scroll to position [277, 0]
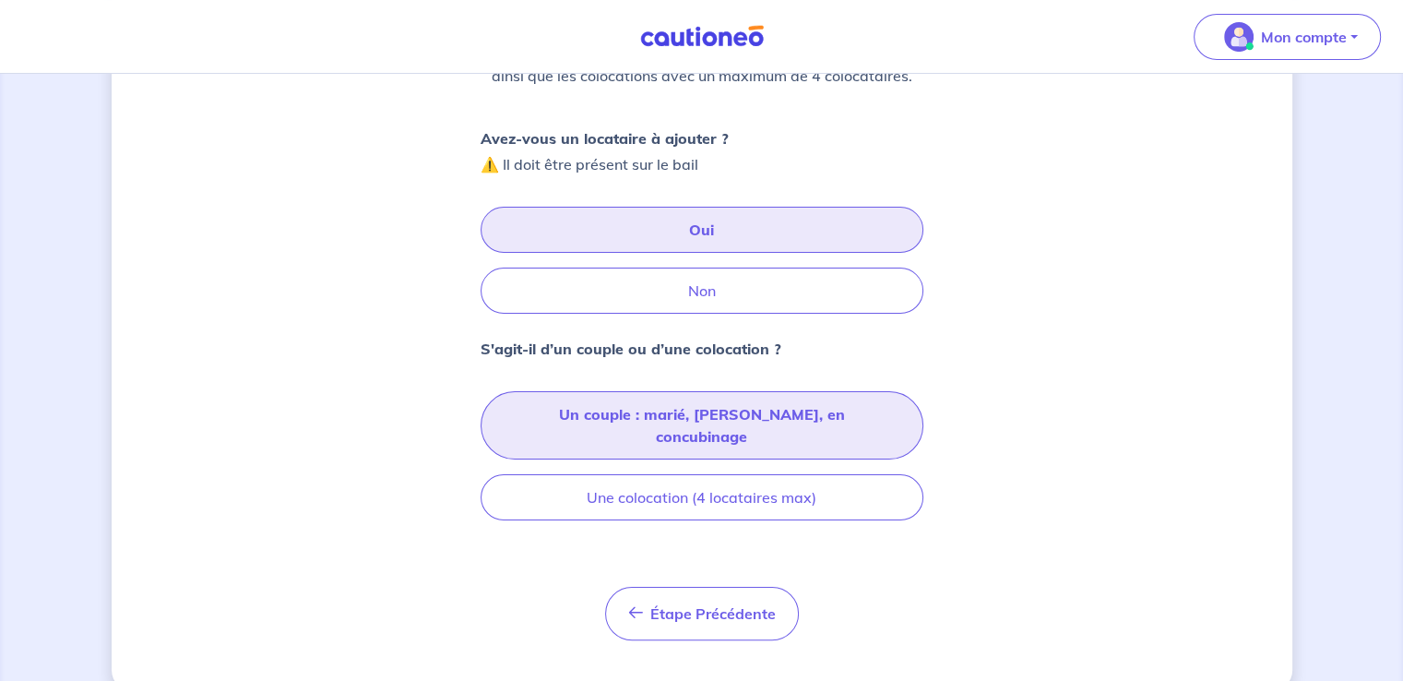
click at [721, 418] on button "Un couple : marié, [PERSON_NAME], en concubinage" at bounding box center [701, 425] width 443 height 68
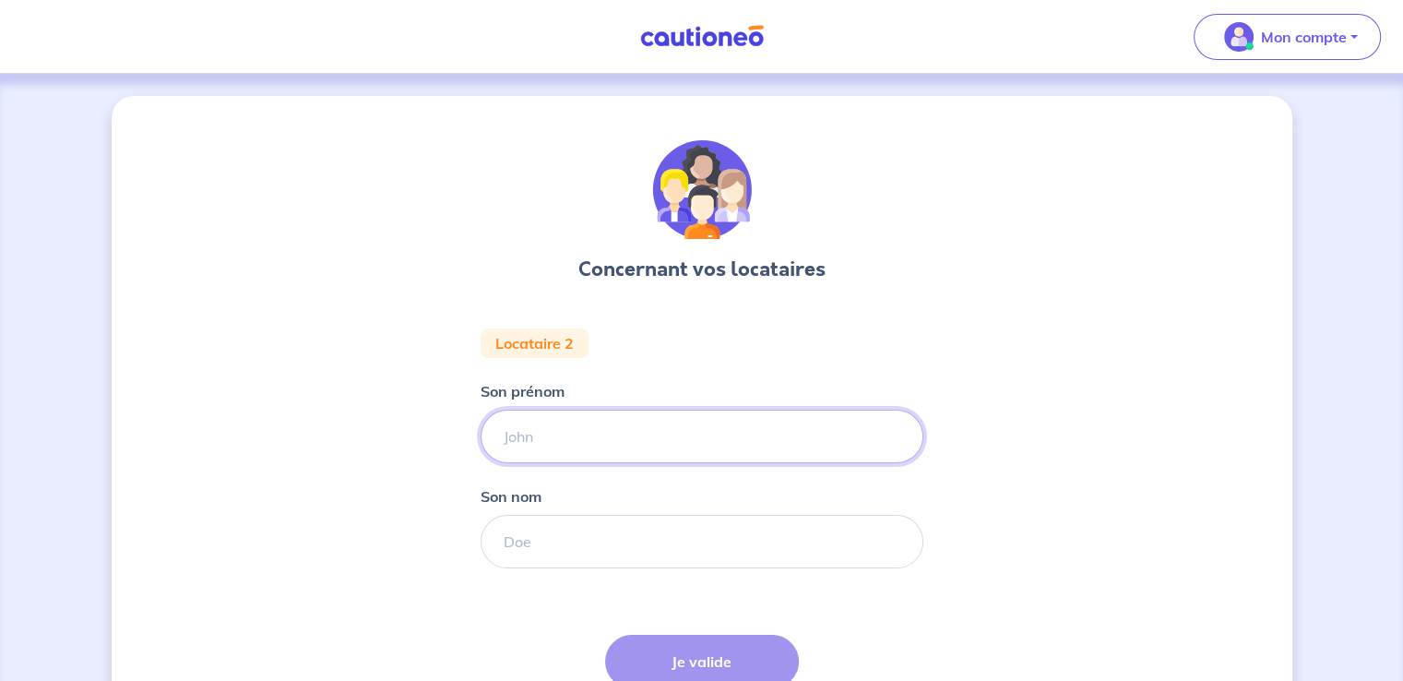
drag, startPoint x: 646, startPoint y: 436, endPoint x: 635, endPoint y: 401, distance: 36.8
click at [646, 436] on input "Son prénom" at bounding box center [701, 435] width 443 height 53
type input "[PERSON_NAME]"
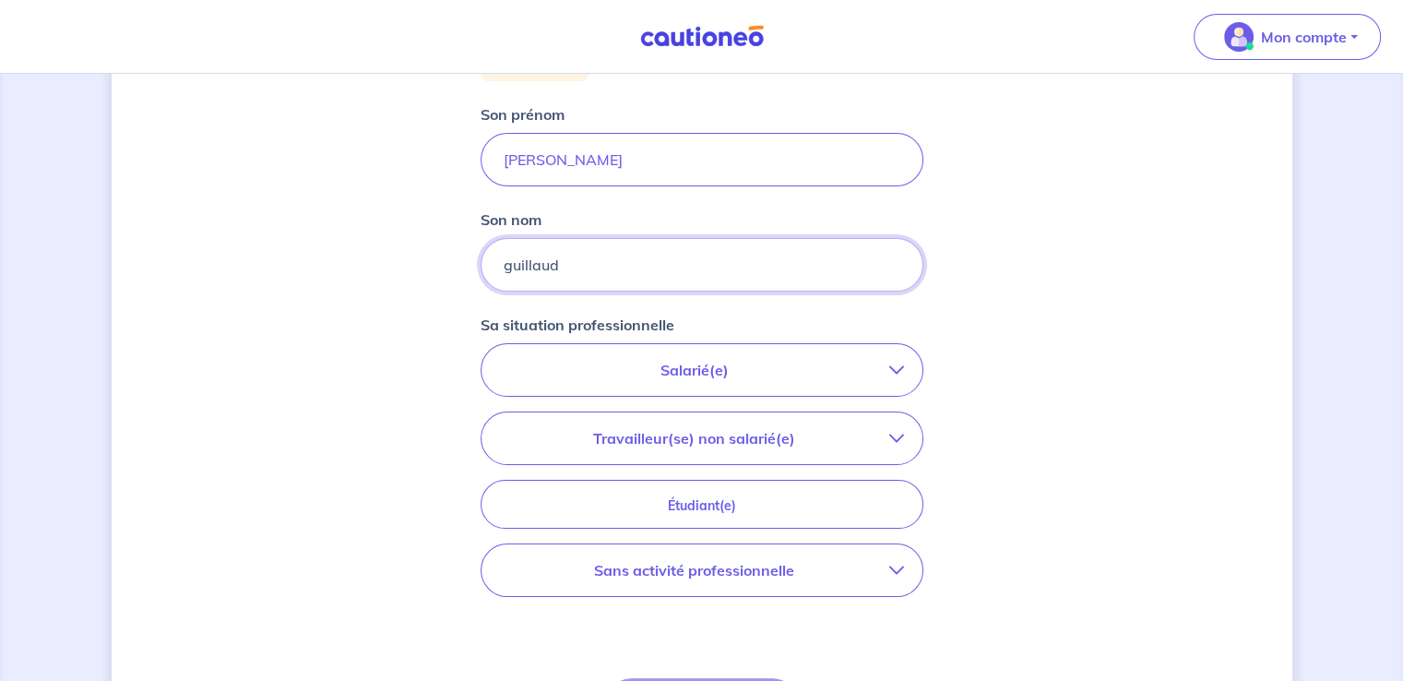
scroll to position [369, 0]
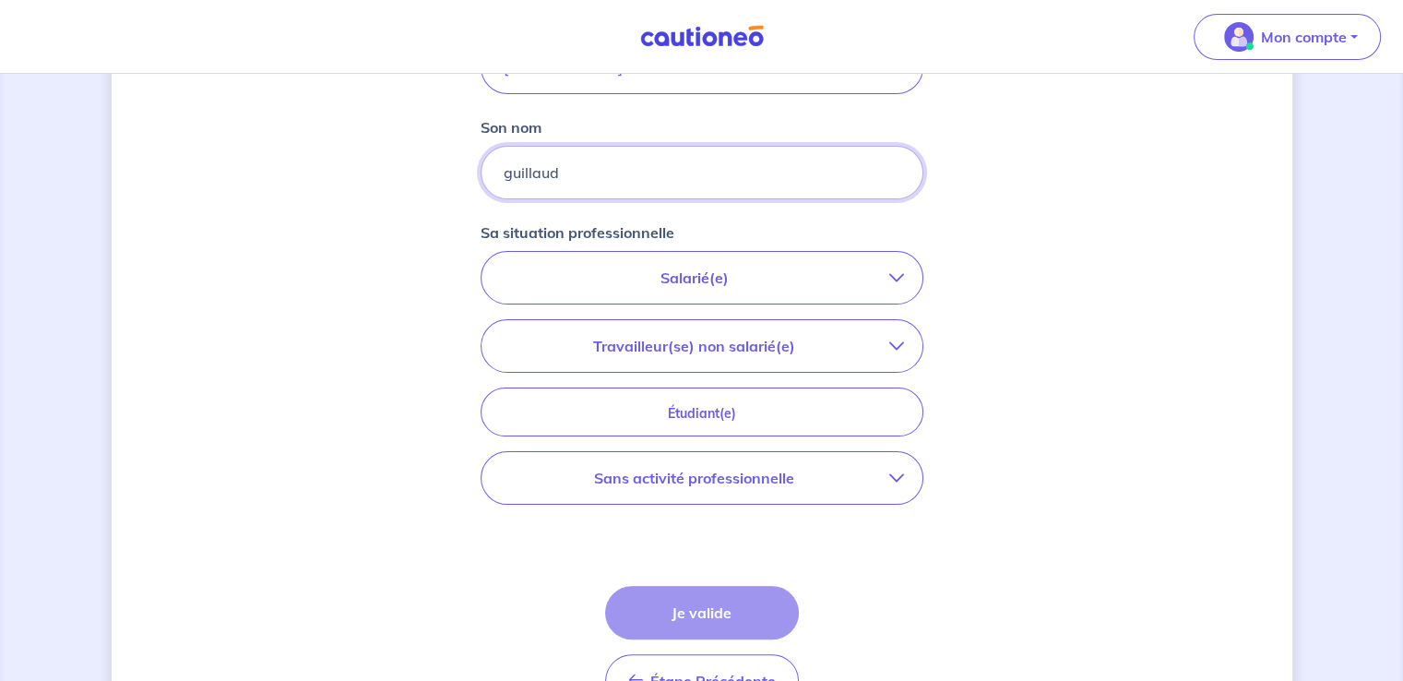
type input "guillaud"
click at [778, 492] on button "Sans activité professionnelle" at bounding box center [701, 478] width 441 height 52
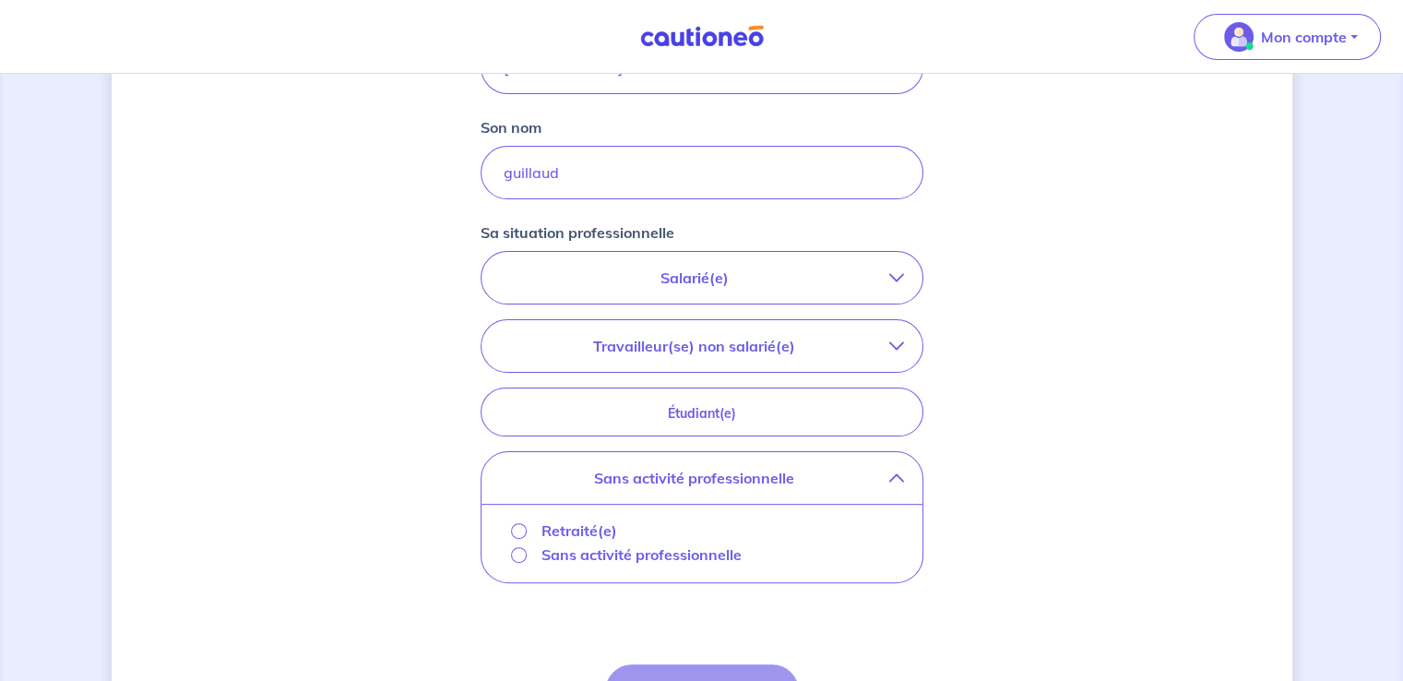
click at [547, 528] on p "Retraité(e)" at bounding box center [579, 530] width 76 height 22
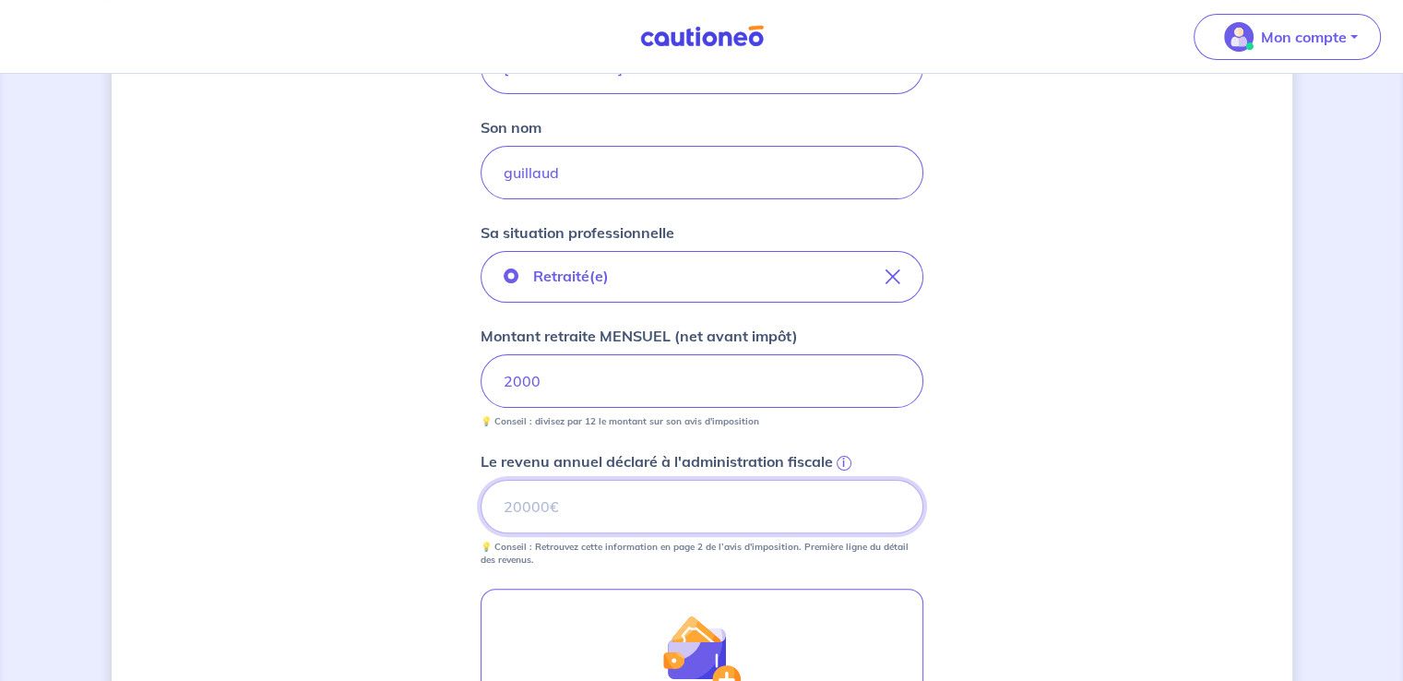
click at [583, 509] on input "Le revenu annuel déclaré à l'administration fiscale i" at bounding box center [701, 506] width 443 height 53
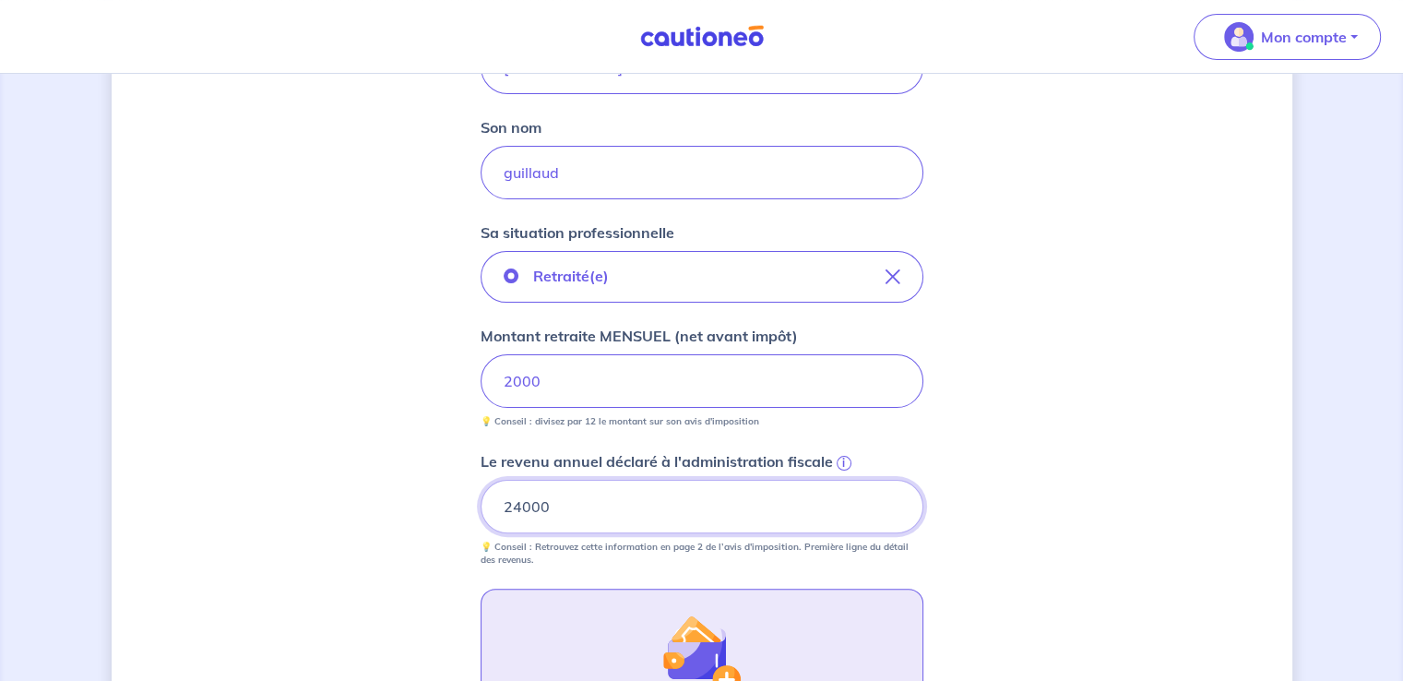
scroll to position [646, 0]
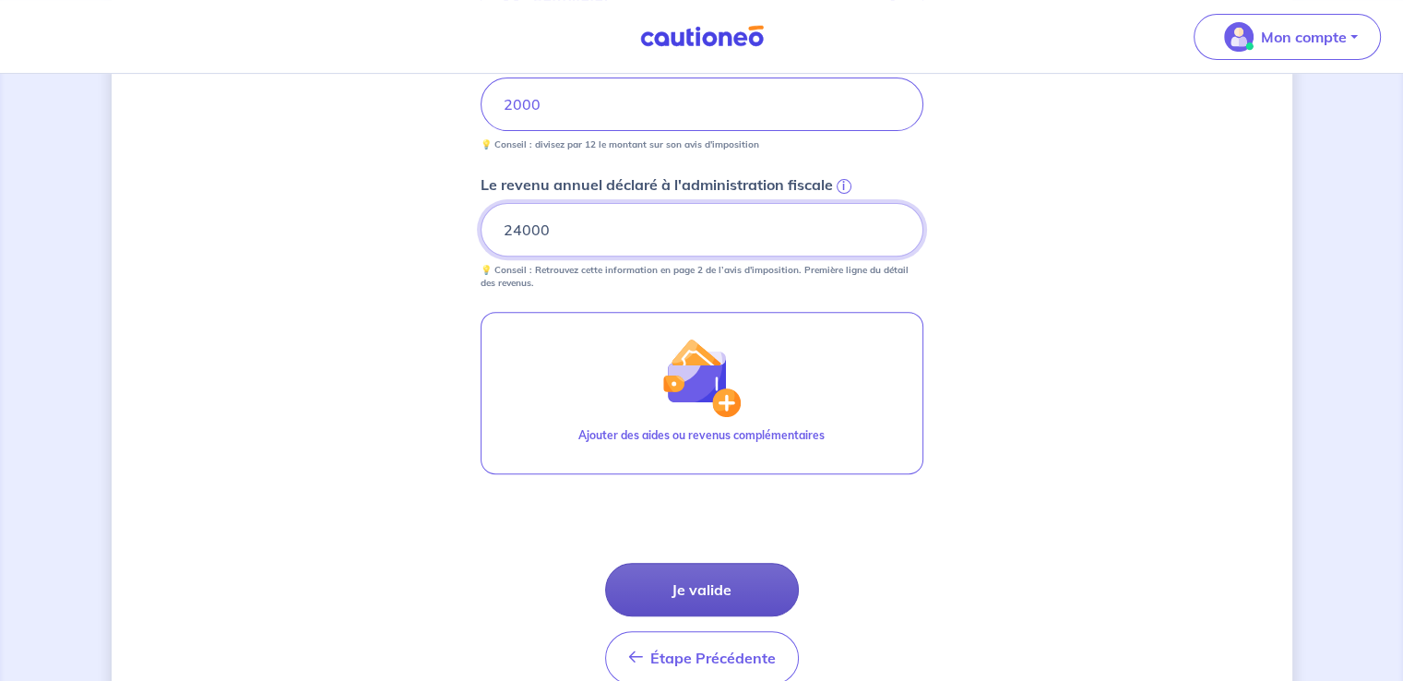
type input "24000"
click at [694, 577] on button "Je valide" at bounding box center [702, 589] width 194 height 53
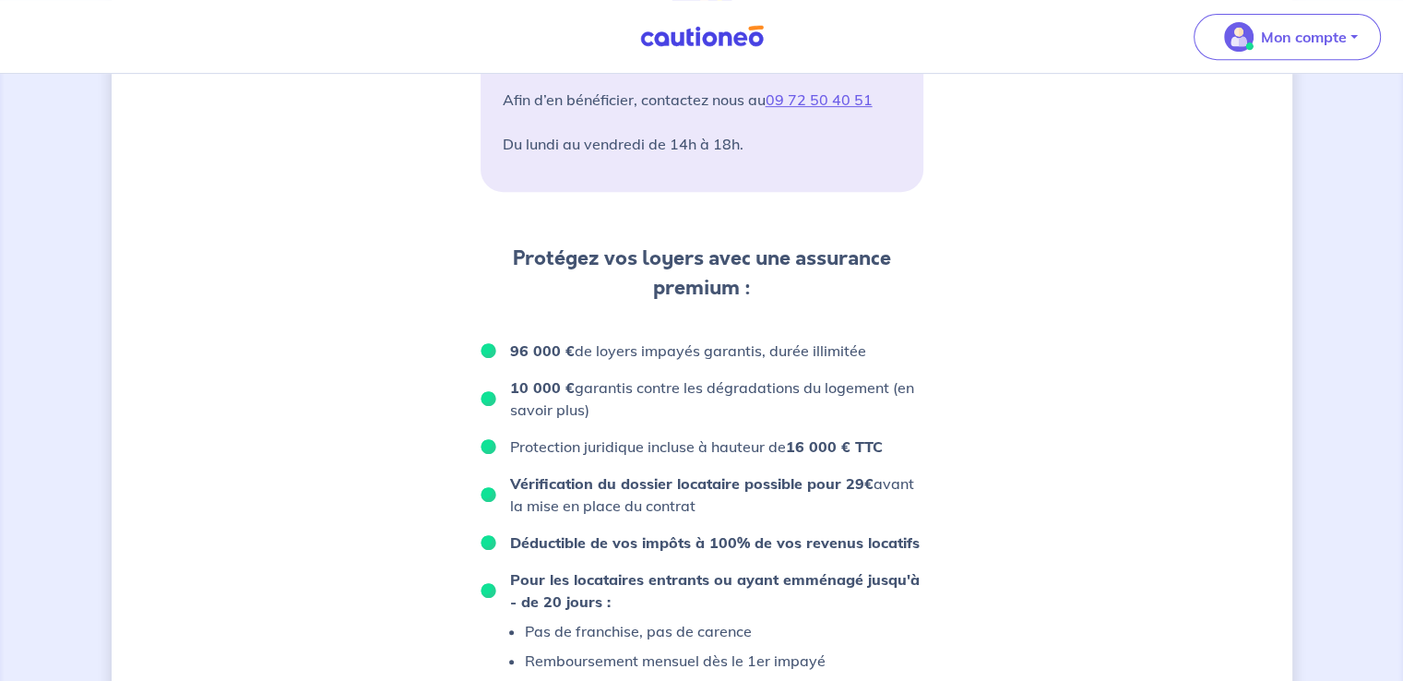
scroll to position [738, 0]
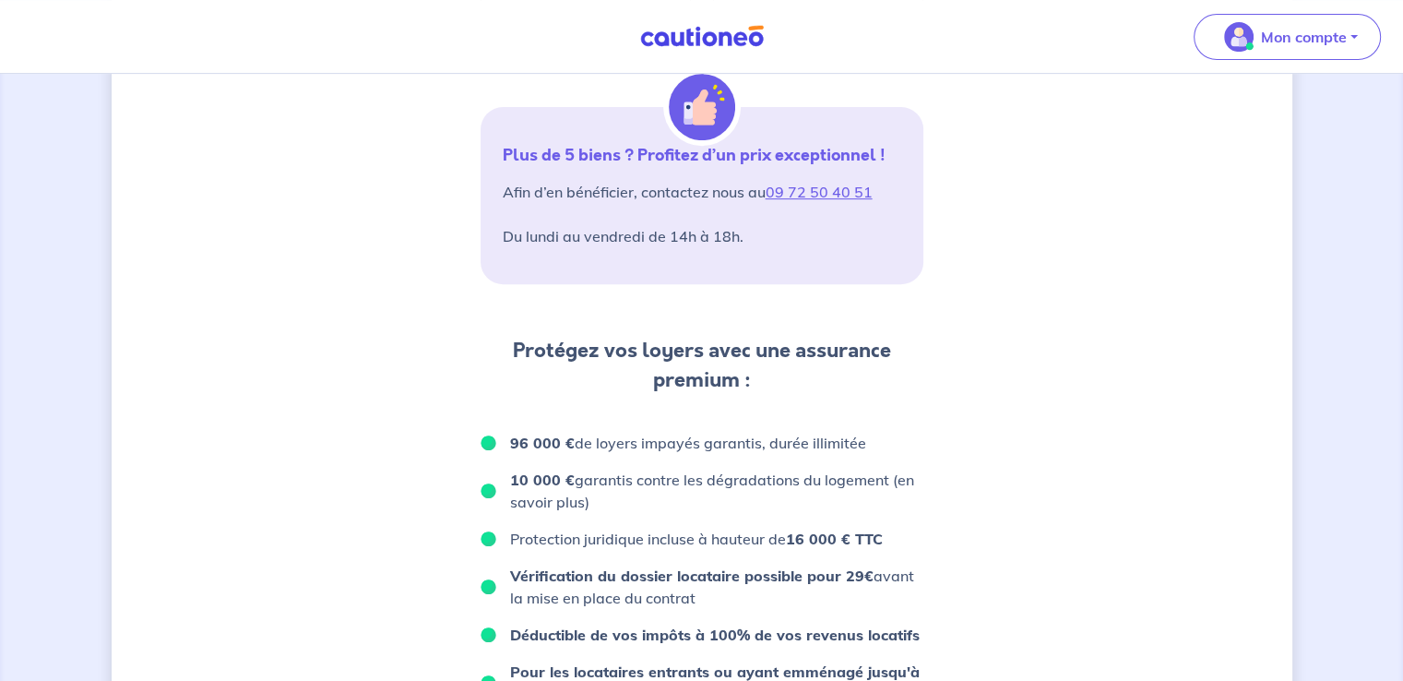
drag, startPoint x: 435, startPoint y: 284, endPoint x: 355, endPoint y: 248, distance: 87.9
click at [355, 248] on div "D’après vos déclarations, Votre dossier locataire est éligible Souhaitez-vous p…" at bounding box center [702, 264] width 1180 height 1813
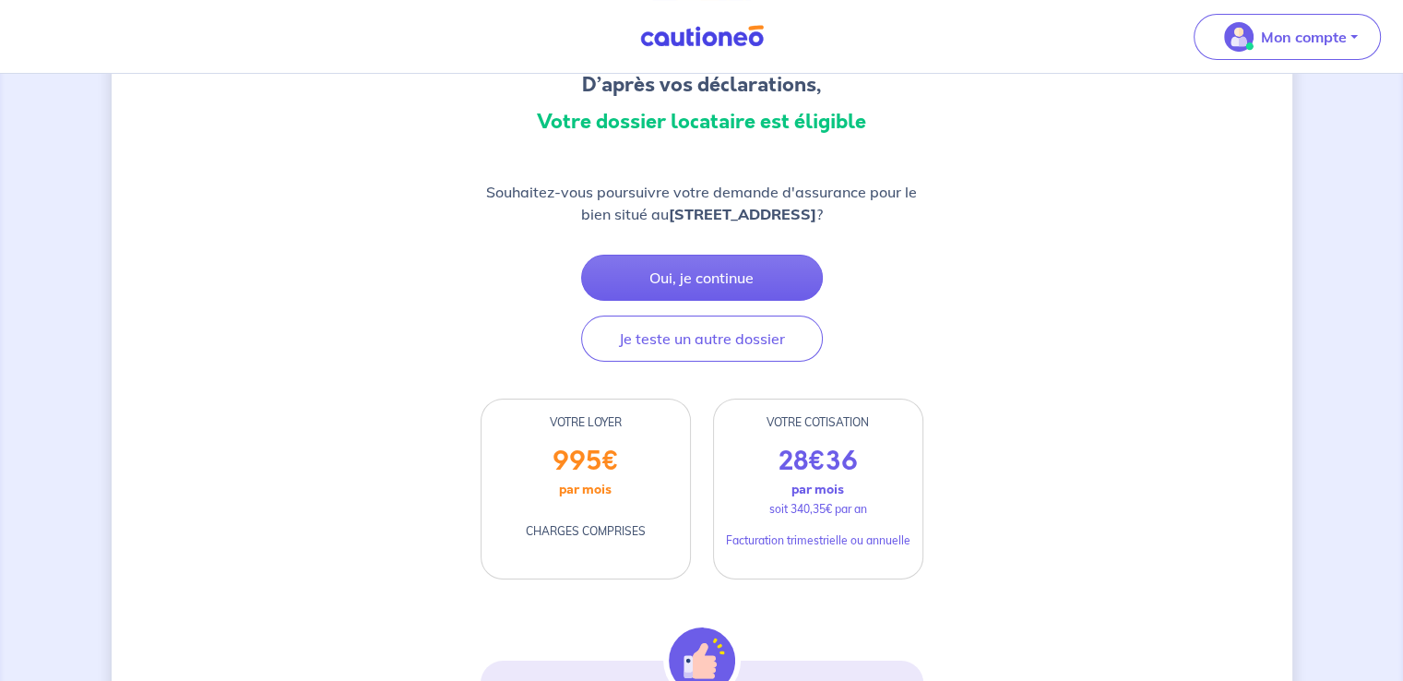
scroll to position [0, 0]
